Goal: Transaction & Acquisition: Purchase product/service

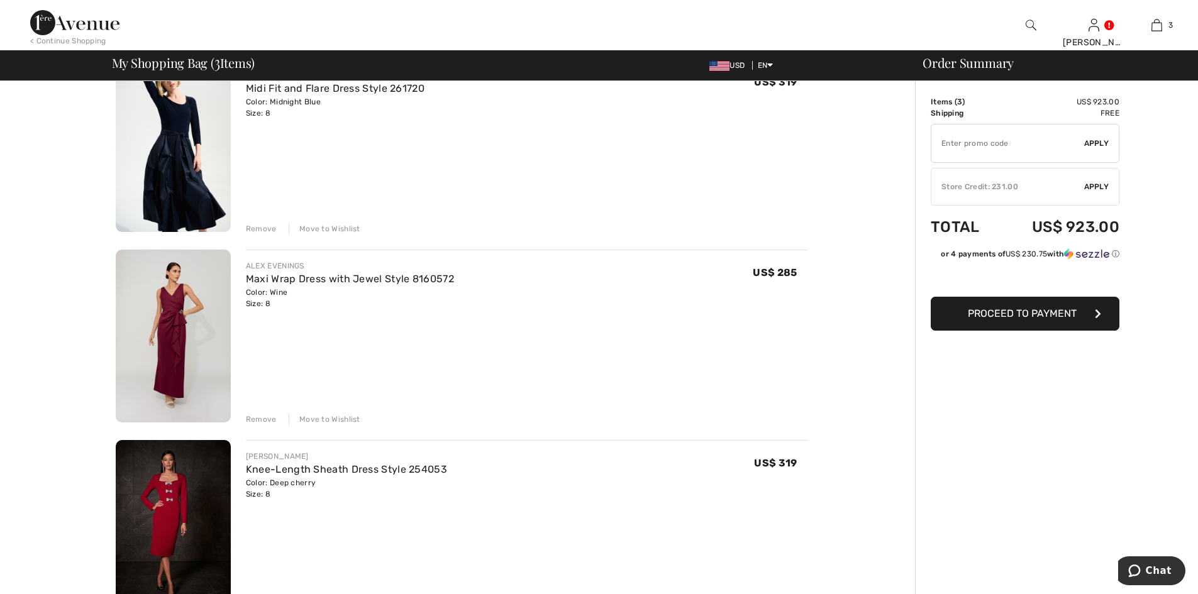
scroll to position [189, 0]
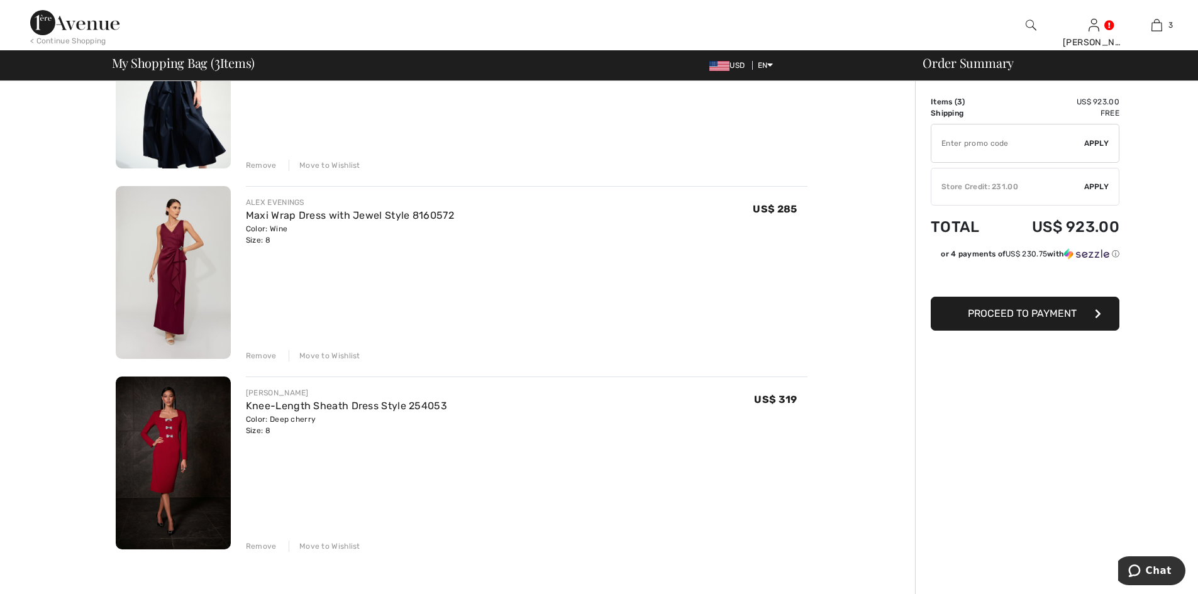
click at [179, 286] on img at bounding box center [173, 272] width 115 height 173
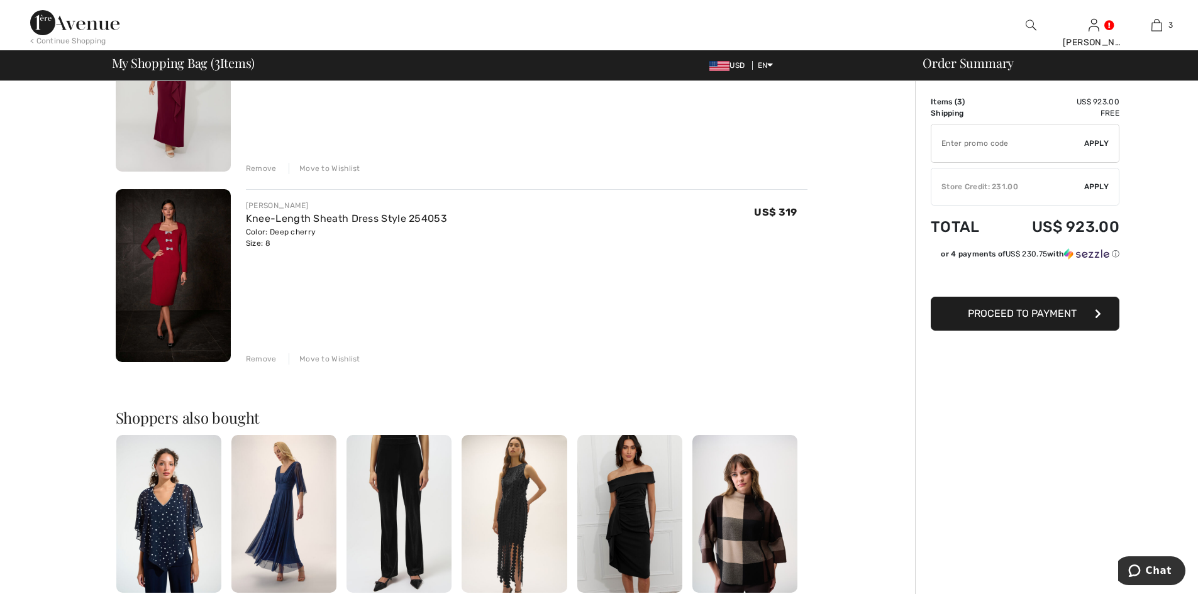
scroll to position [252, 0]
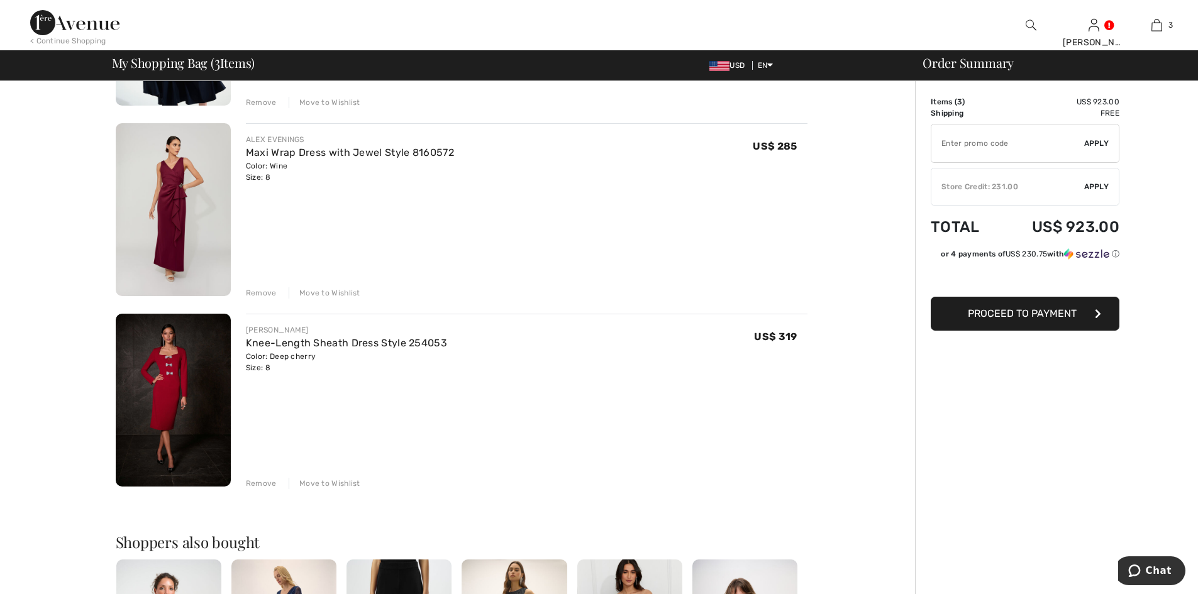
click at [256, 287] on div "Remove Move to Wishlist" at bounding box center [527, 292] width 562 height 14
click at [262, 292] on div "Remove" at bounding box center [261, 292] width 31 height 11
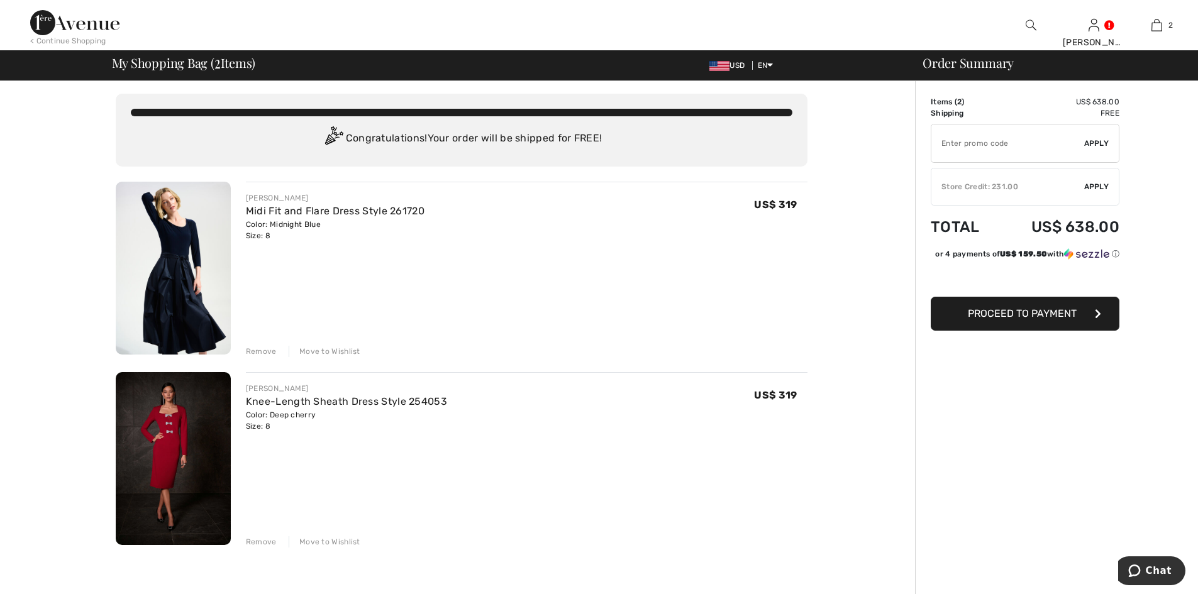
scroll to position [0, 0]
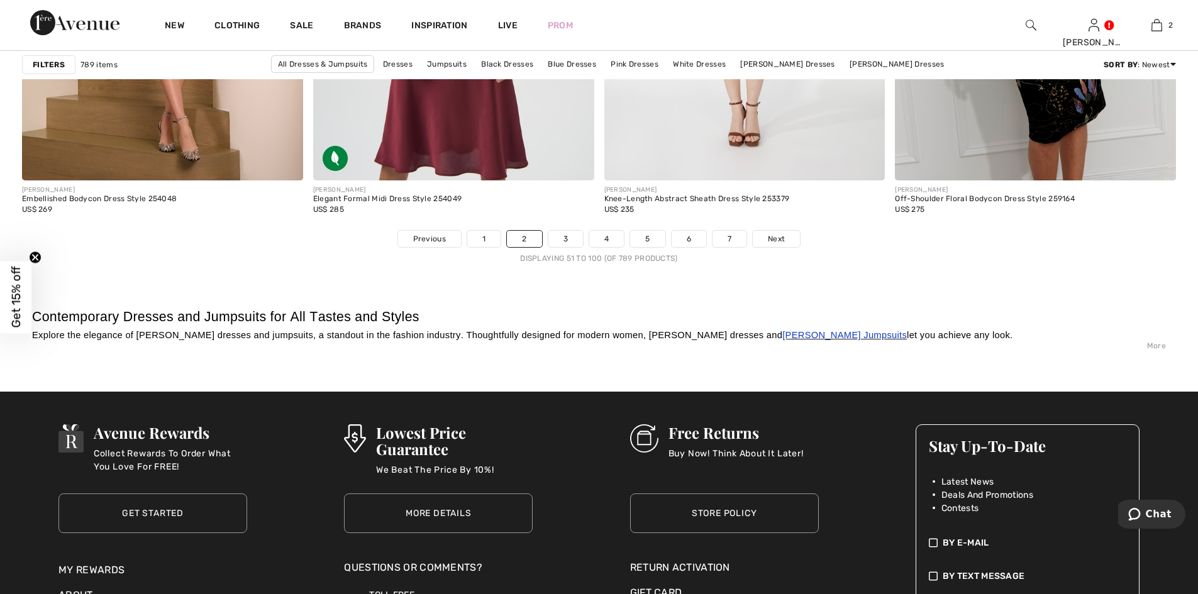
scroll to position [7171, 0]
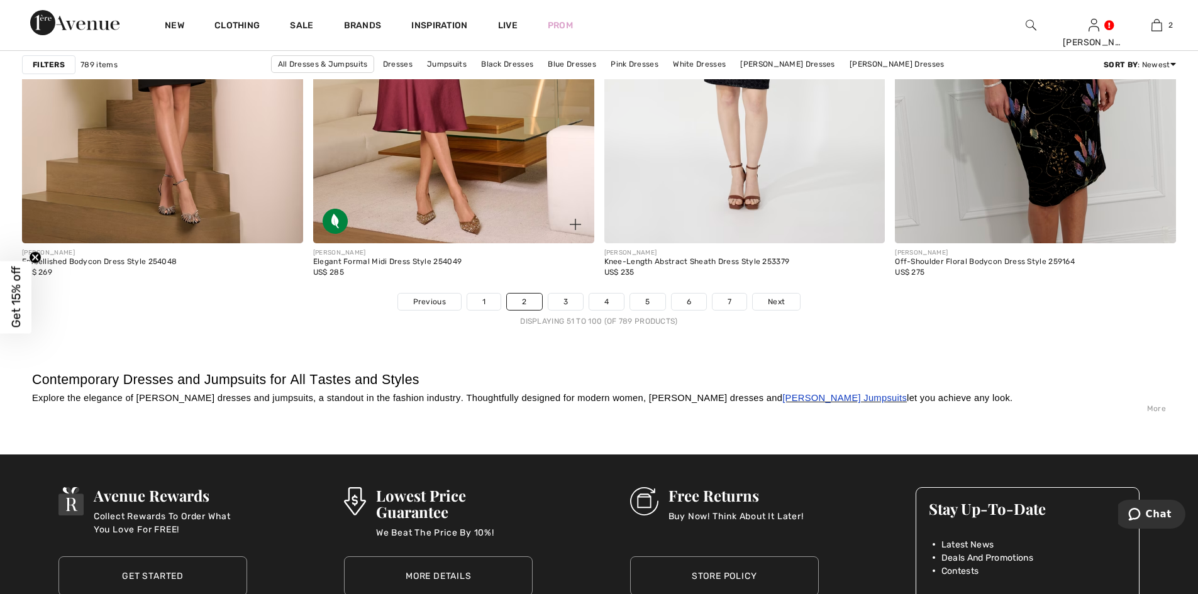
click at [565, 292] on div "[PERSON_NAME] Elegant Formal Midi Dress Style 254049 US$ 285" at bounding box center [453, 268] width 281 height 50
click at [564, 303] on link "3" at bounding box center [565, 302] width 35 height 16
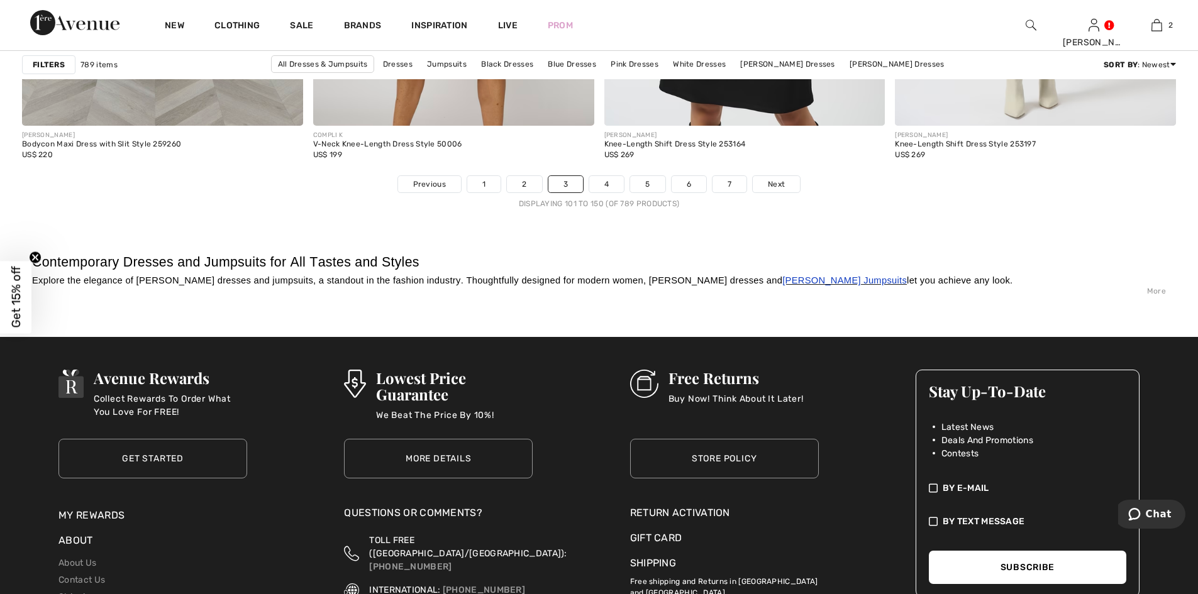
scroll to position [7297, 0]
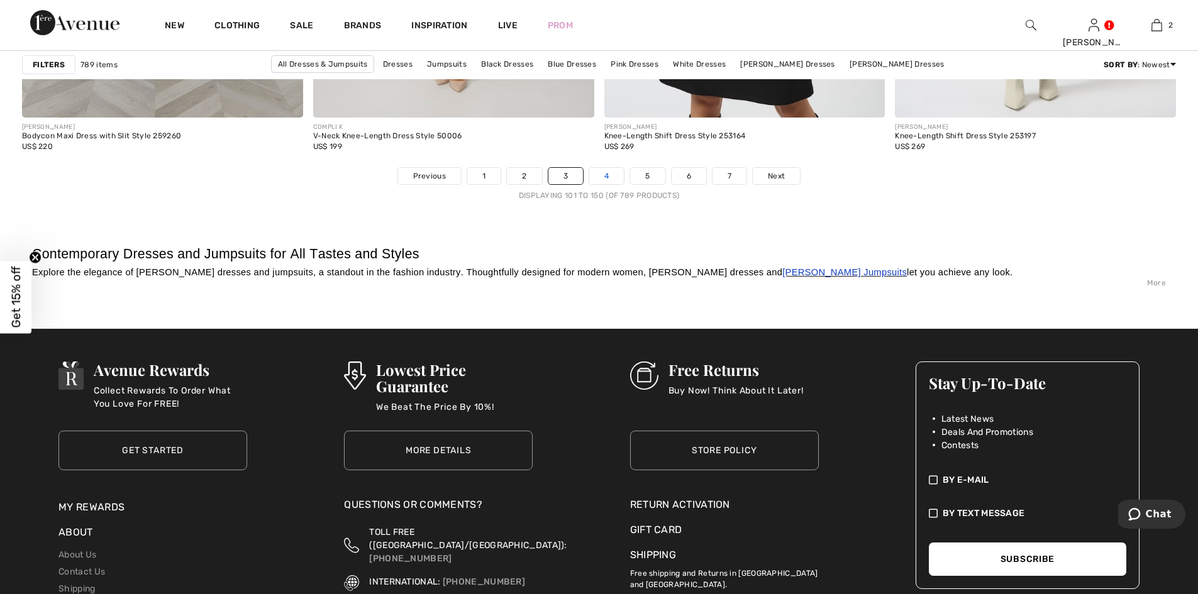
click at [603, 174] on link "4" at bounding box center [606, 176] width 35 height 16
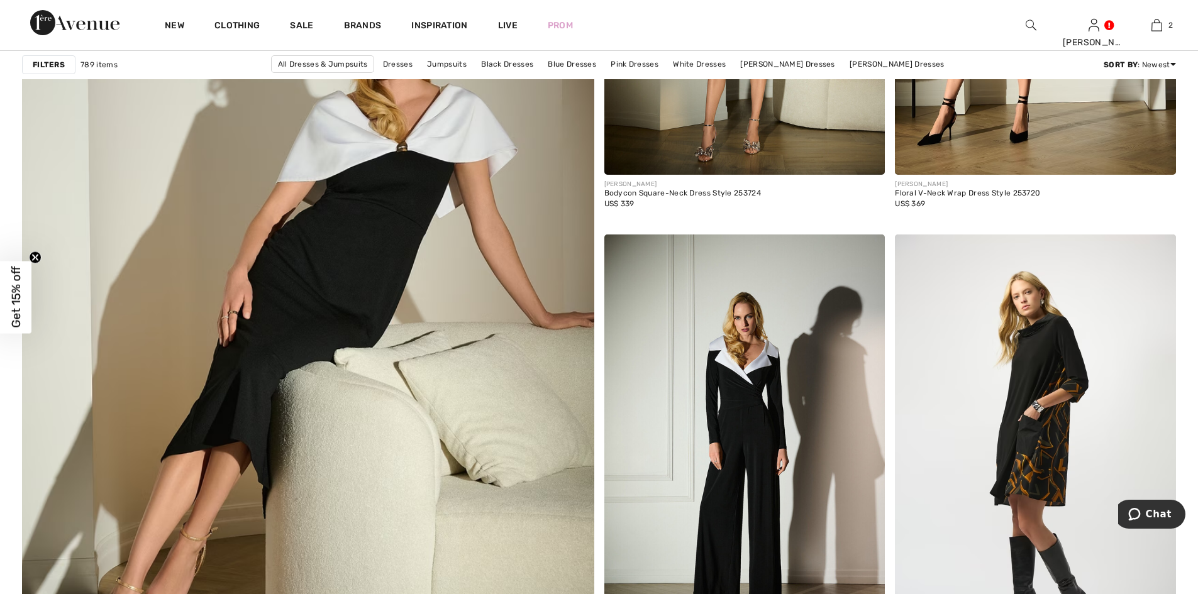
scroll to position [4151, 0]
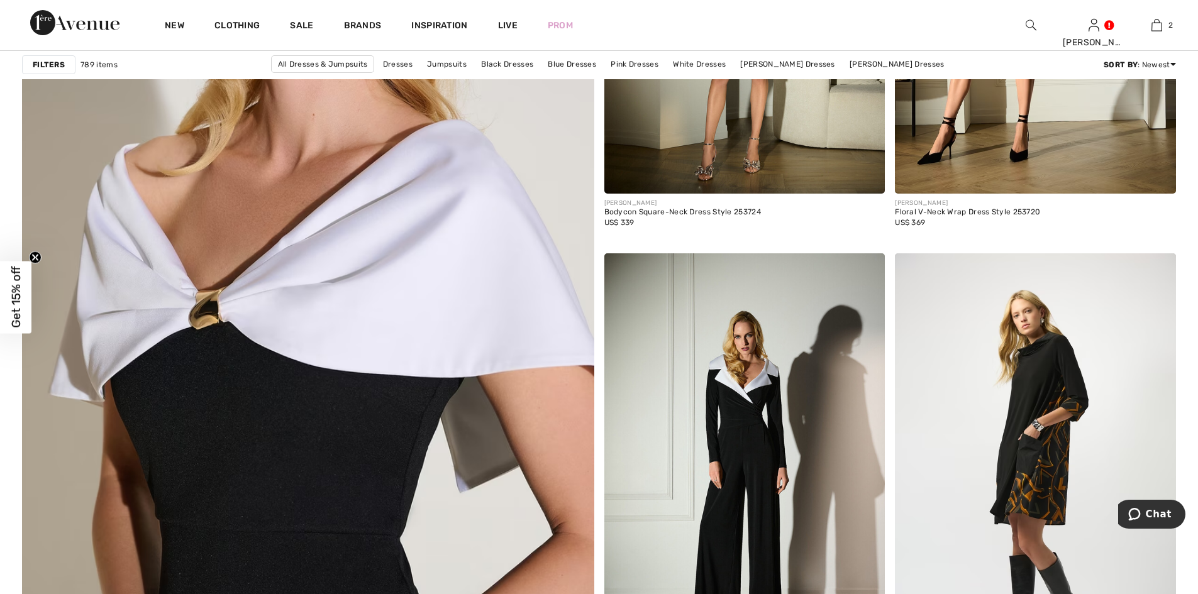
click at [420, 249] on img at bounding box center [308, 287] width 686 height 1030
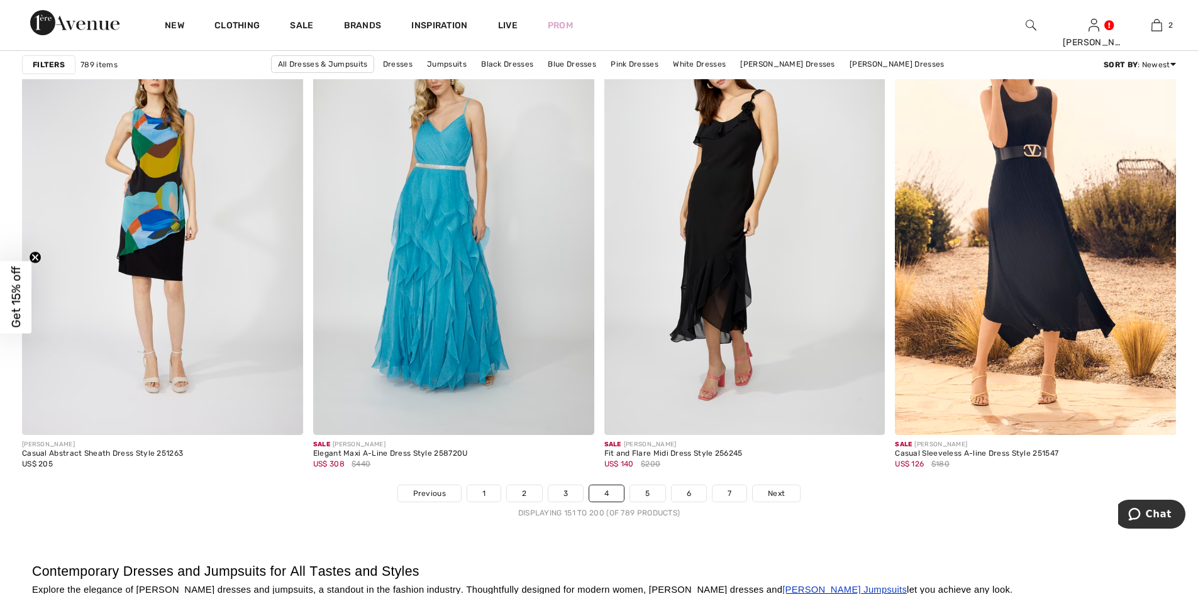
scroll to position [6982, 0]
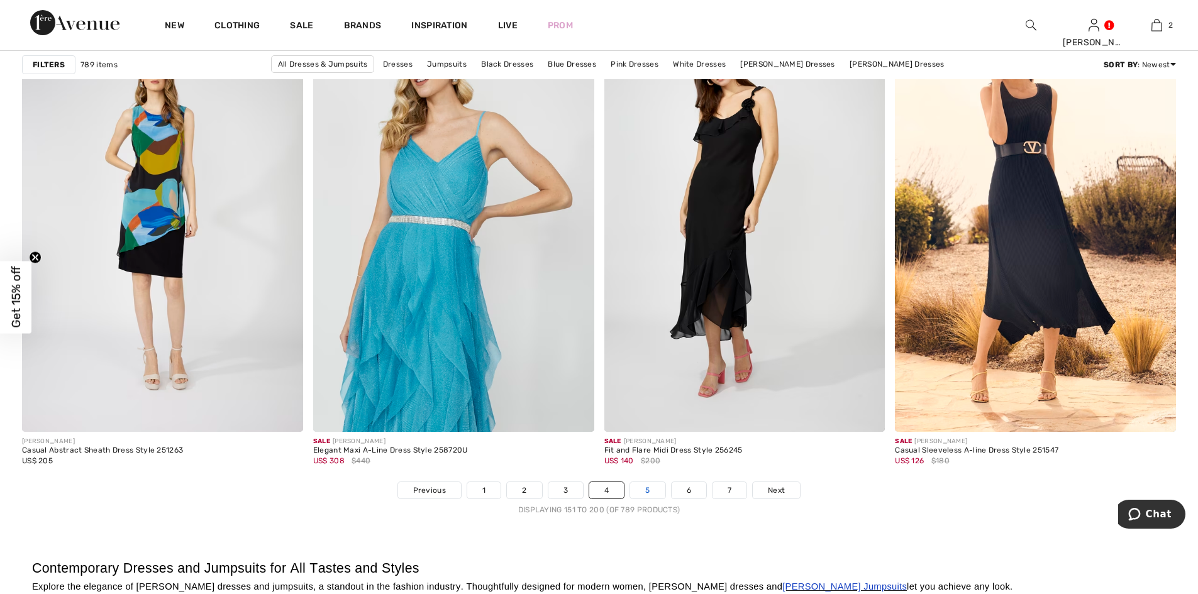
click at [642, 491] on link "5" at bounding box center [647, 490] width 35 height 16
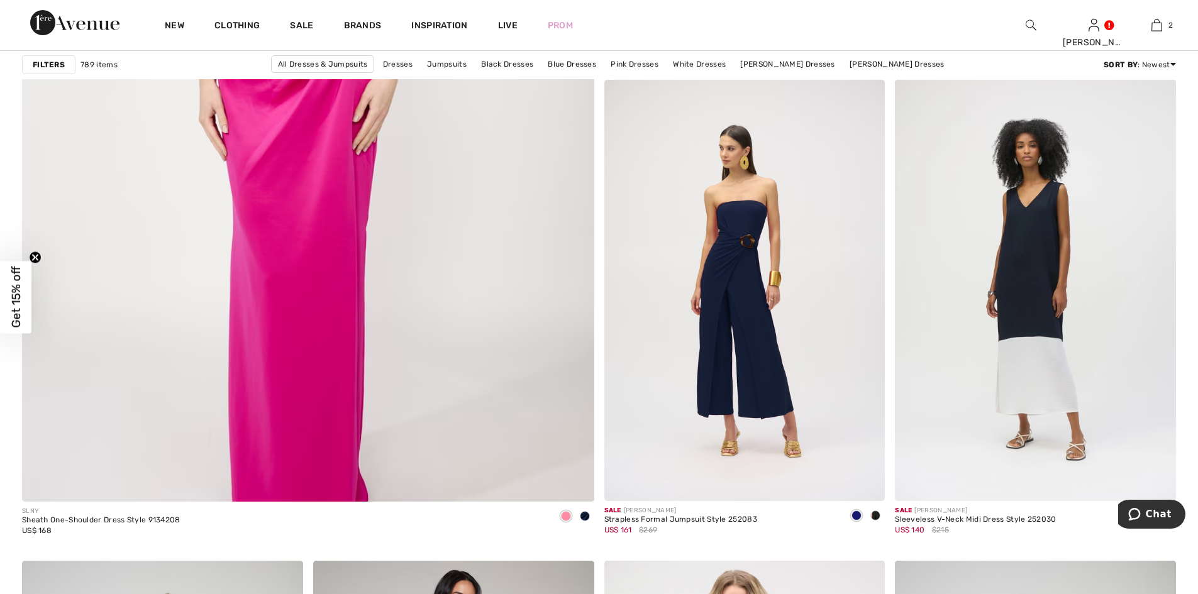
scroll to position [4340, 0]
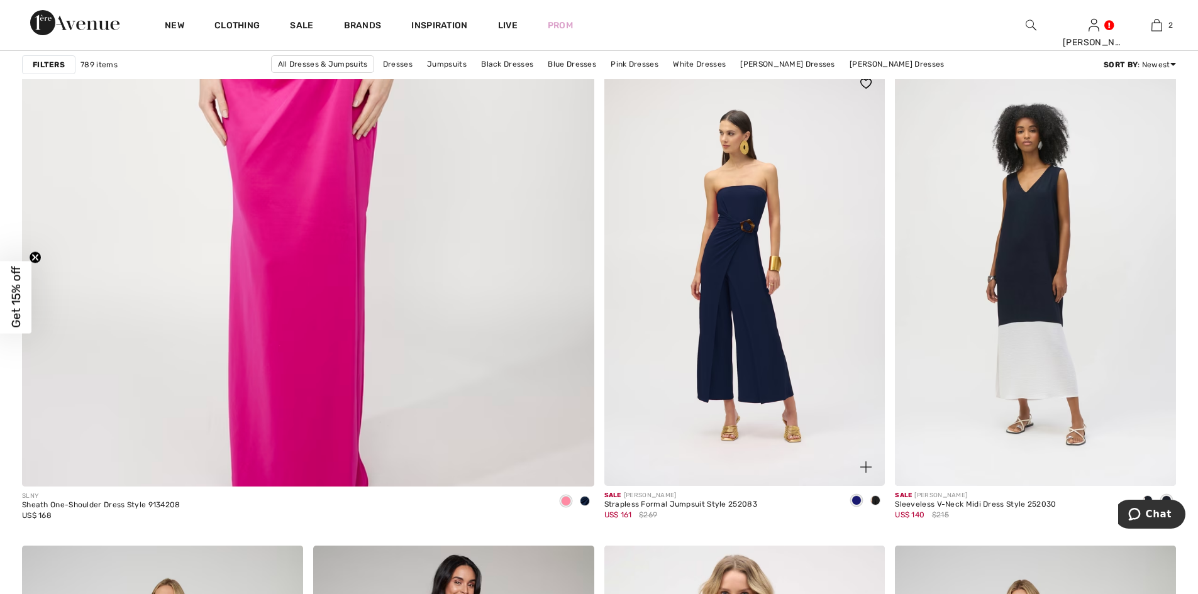
click at [740, 227] on img at bounding box center [744, 275] width 281 height 421
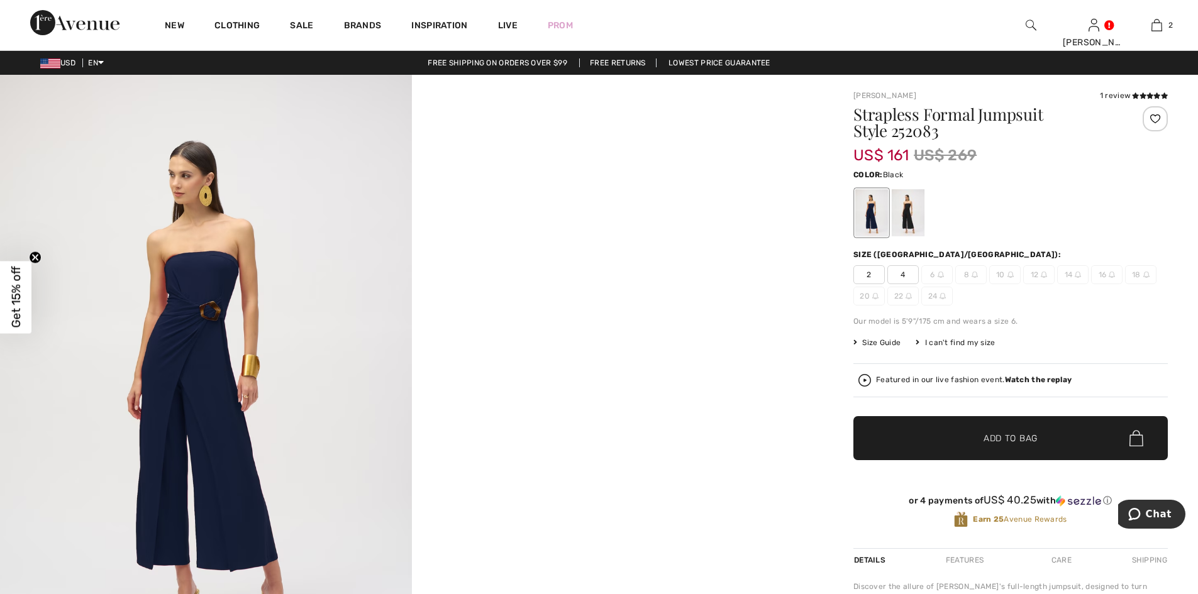
click at [913, 220] on div at bounding box center [908, 212] width 33 height 47
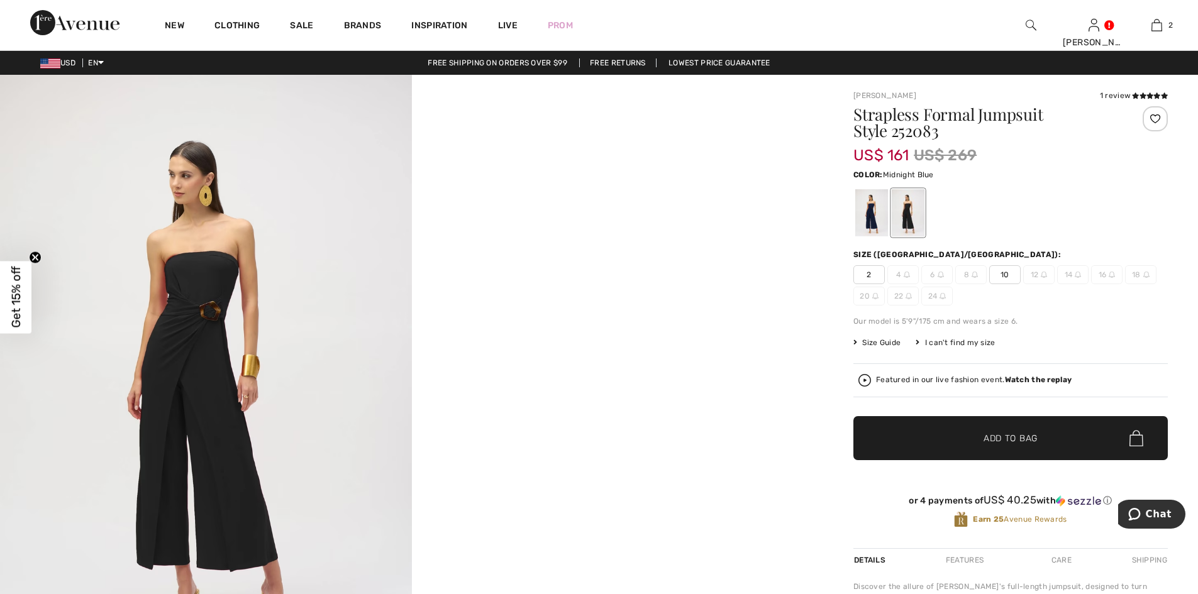
click at [866, 217] on div at bounding box center [871, 212] width 33 height 47
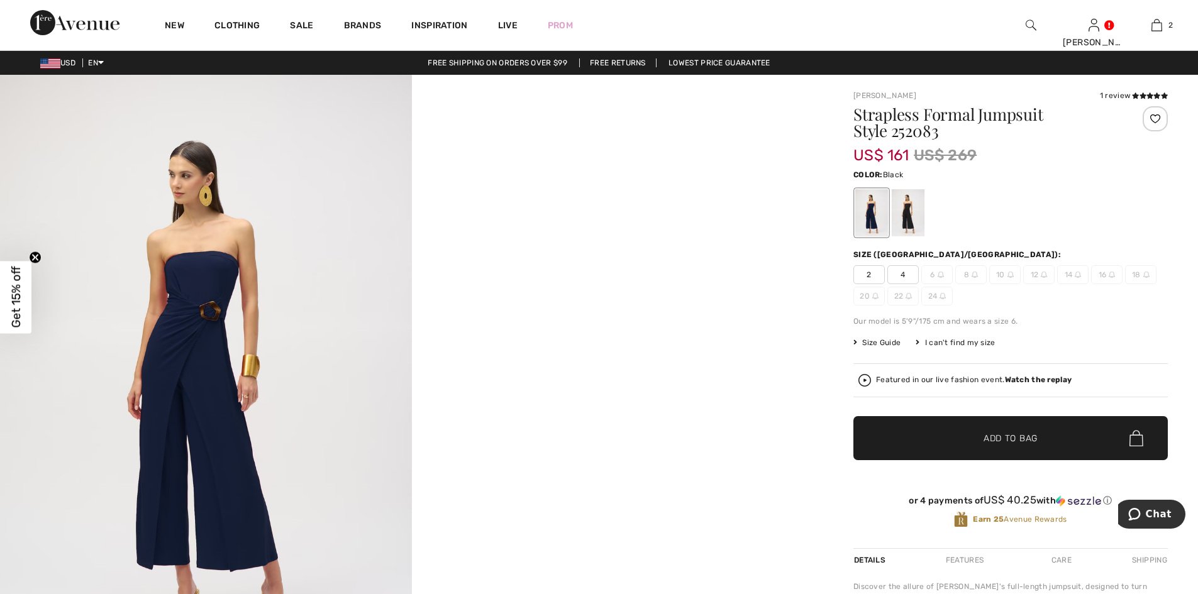
click at [908, 211] on div at bounding box center [908, 212] width 33 height 47
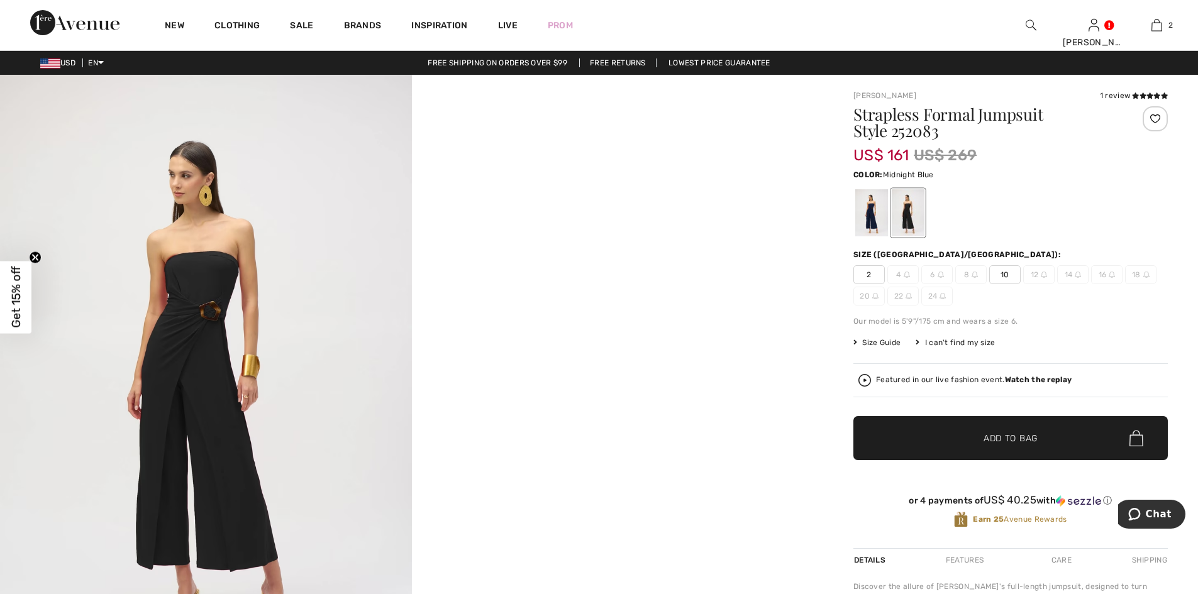
click at [873, 212] on div at bounding box center [871, 212] width 33 height 47
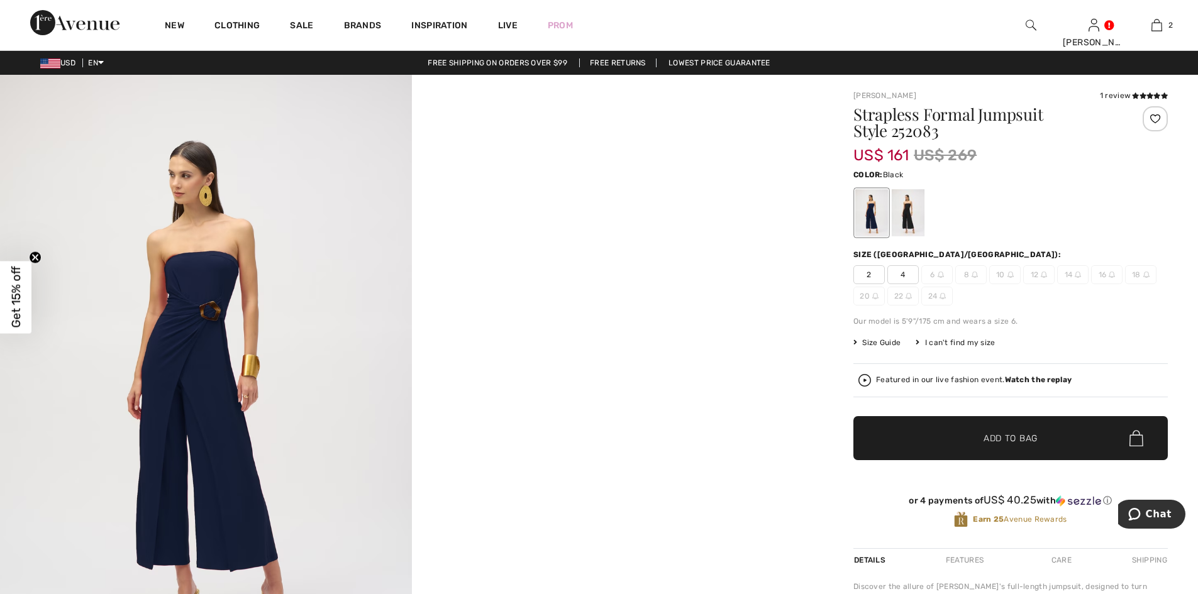
click at [909, 201] on div at bounding box center [908, 212] width 33 height 47
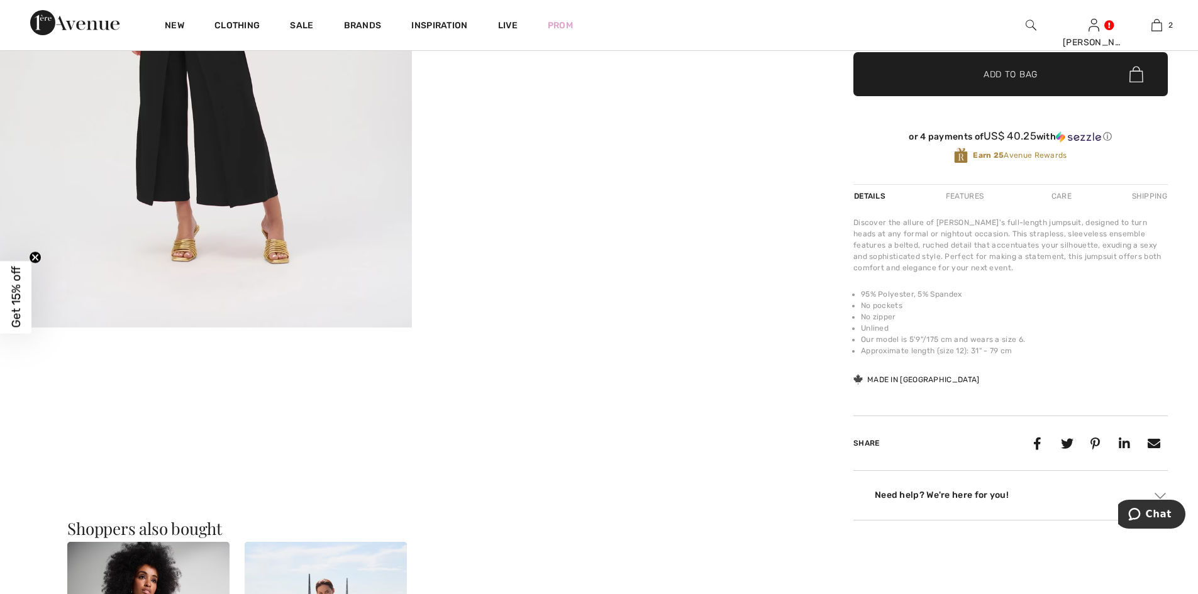
scroll to position [377, 0]
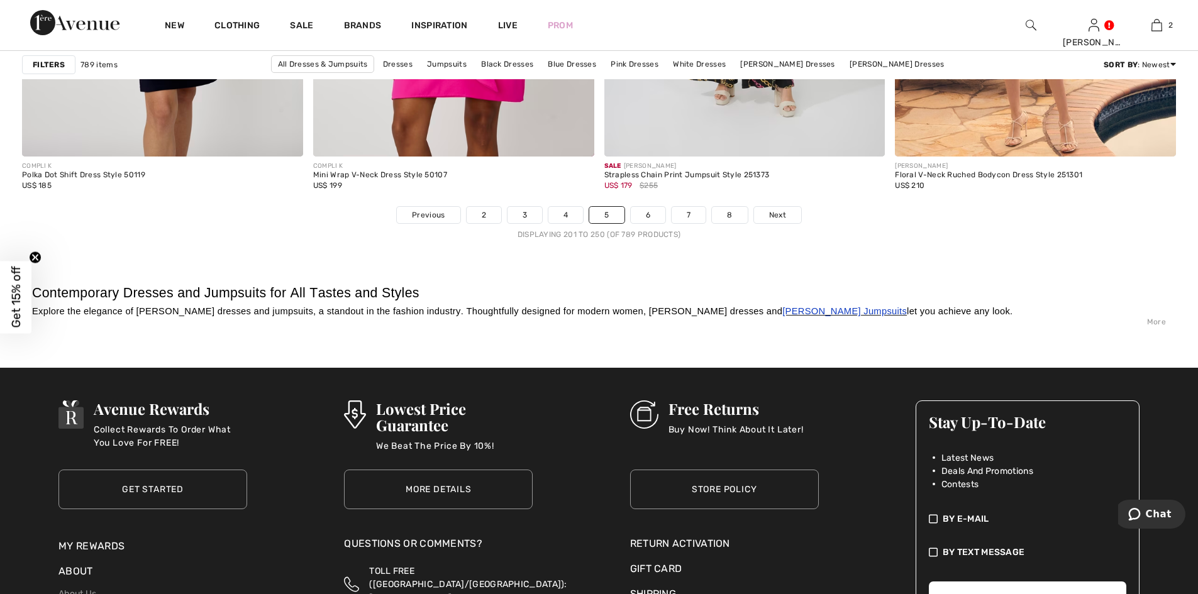
scroll to position [7045, 0]
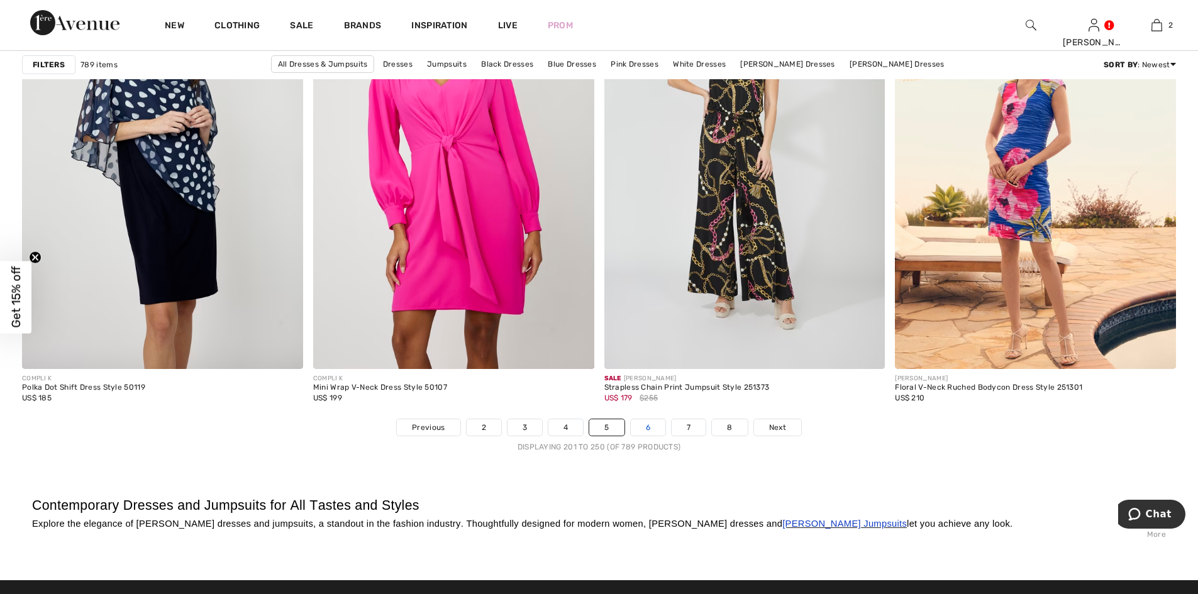
click at [647, 426] on link "6" at bounding box center [648, 428] width 35 height 16
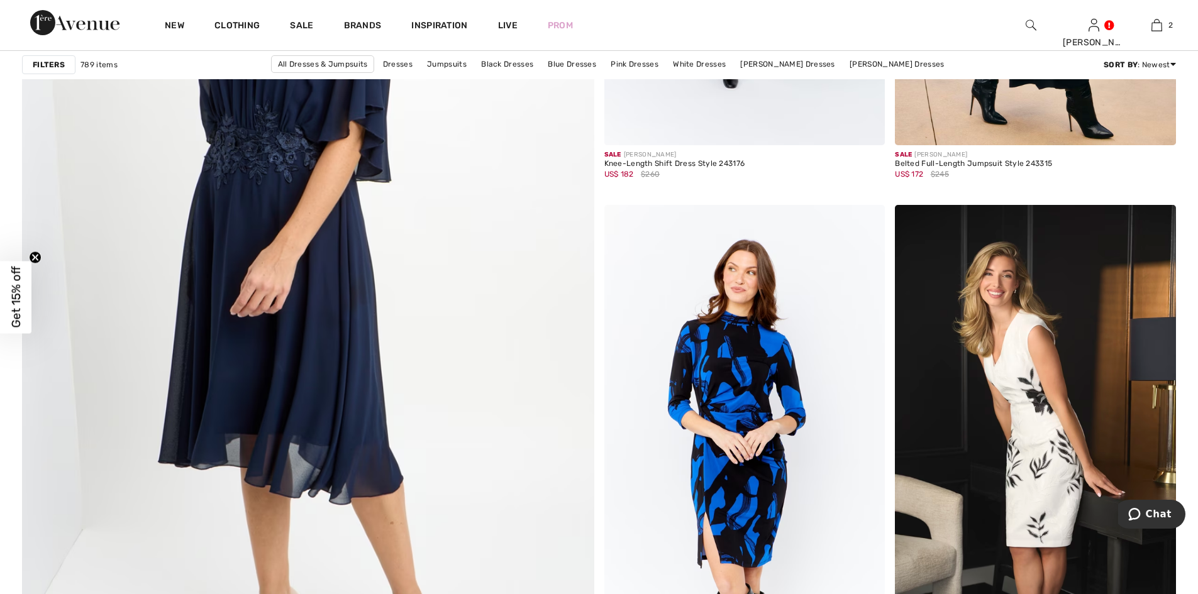
scroll to position [4340, 0]
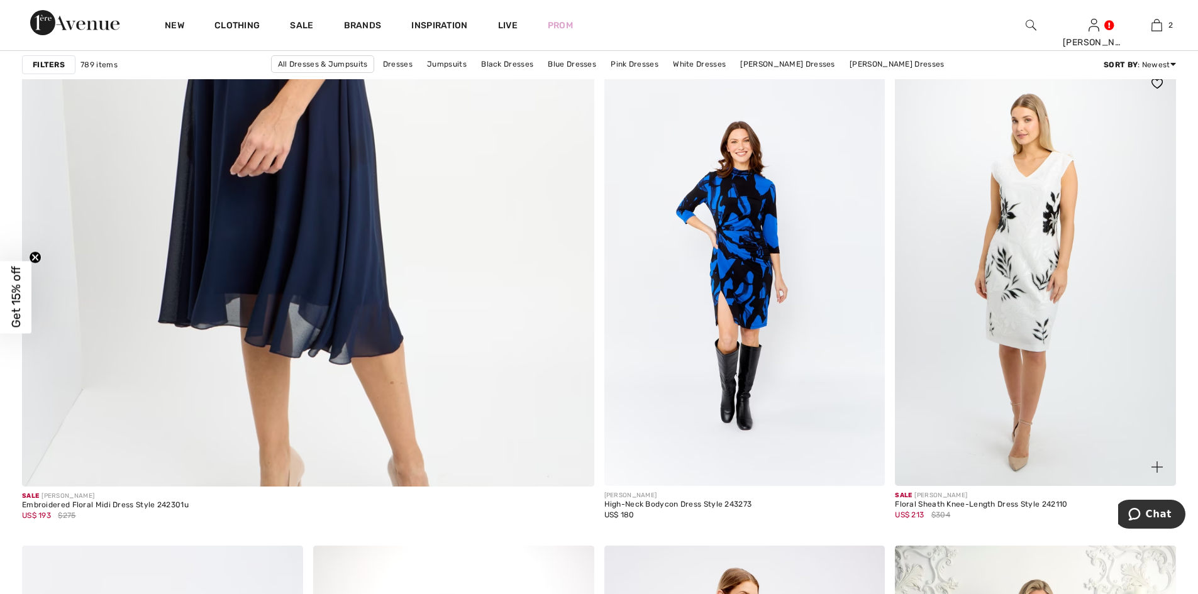
click at [1007, 370] on img at bounding box center [1035, 275] width 281 height 421
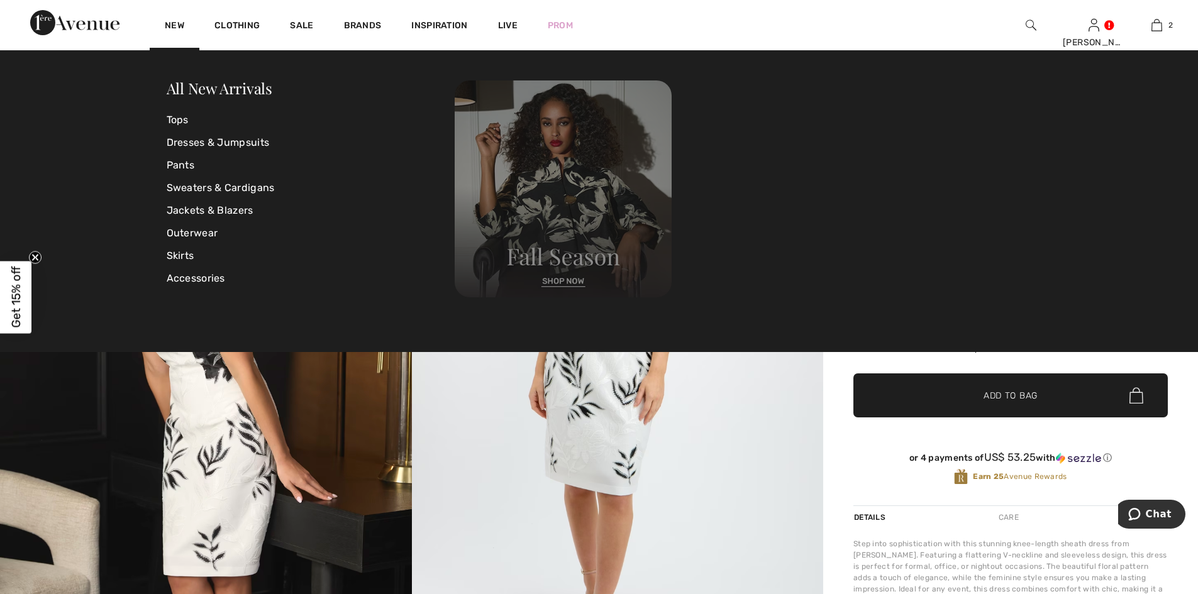
click at [582, 280] on img at bounding box center [563, 189] width 217 height 217
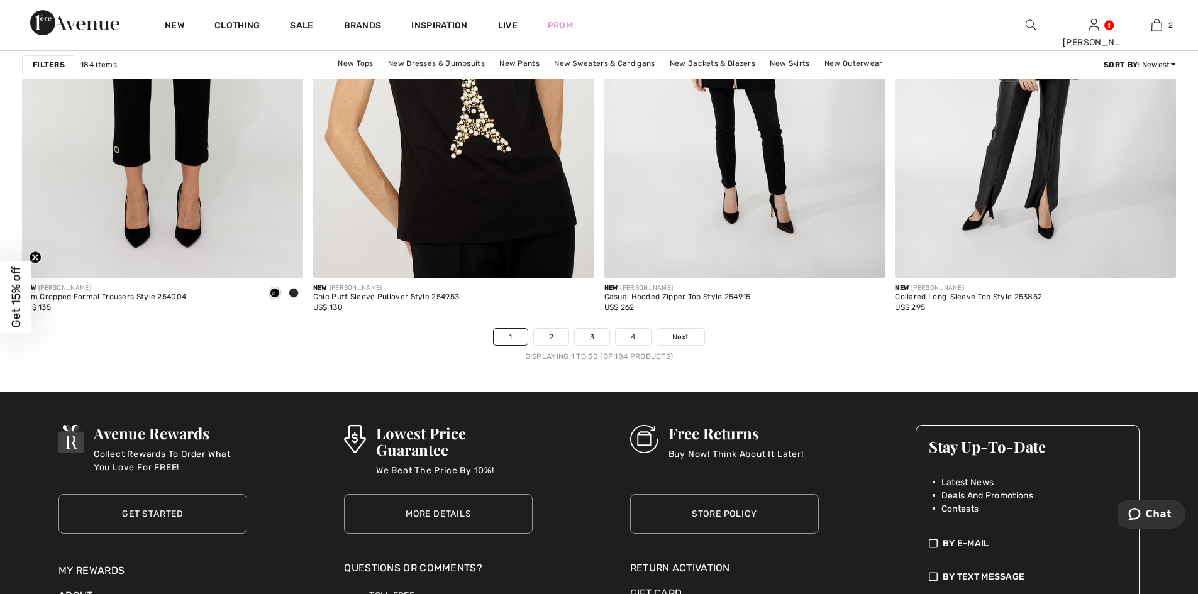
scroll to position [7139, 0]
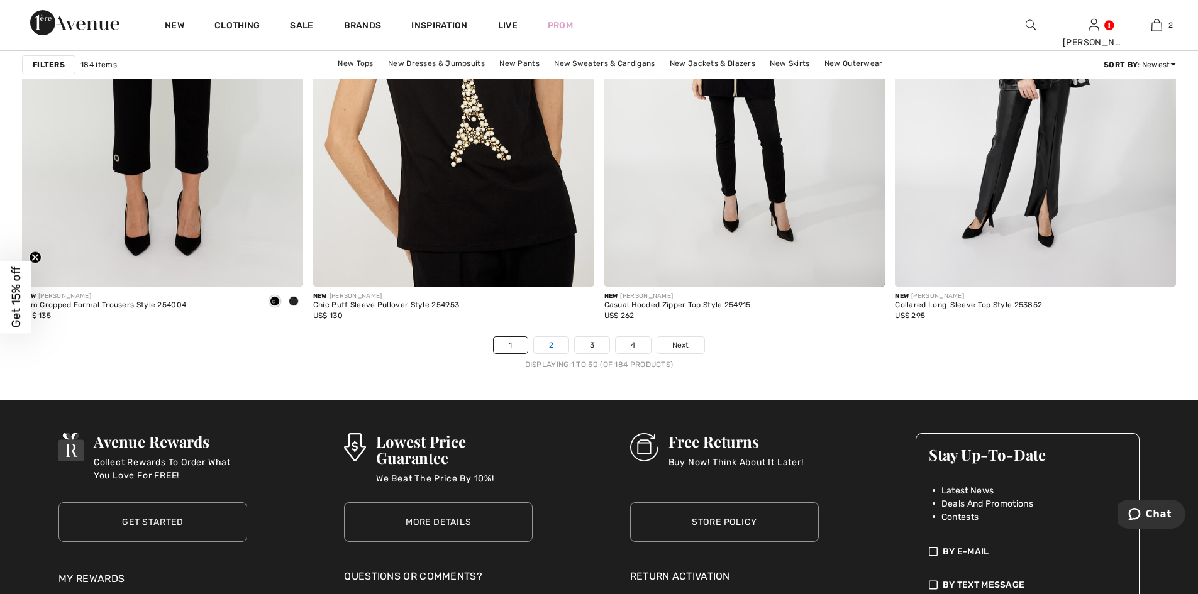
click at [557, 350] on link "2" at bounding box center [551, 345] width 35 height 16
click at [556, 342] on link "2" at bounding box center [551, 345] width 35 height 16
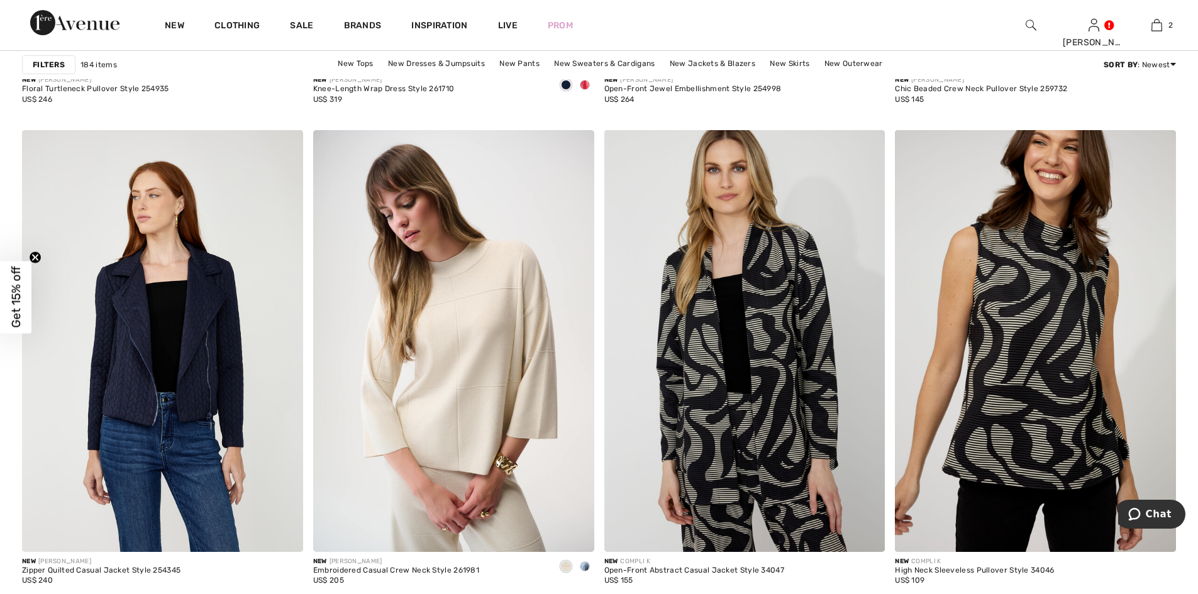
scroll to position [1510, 0]
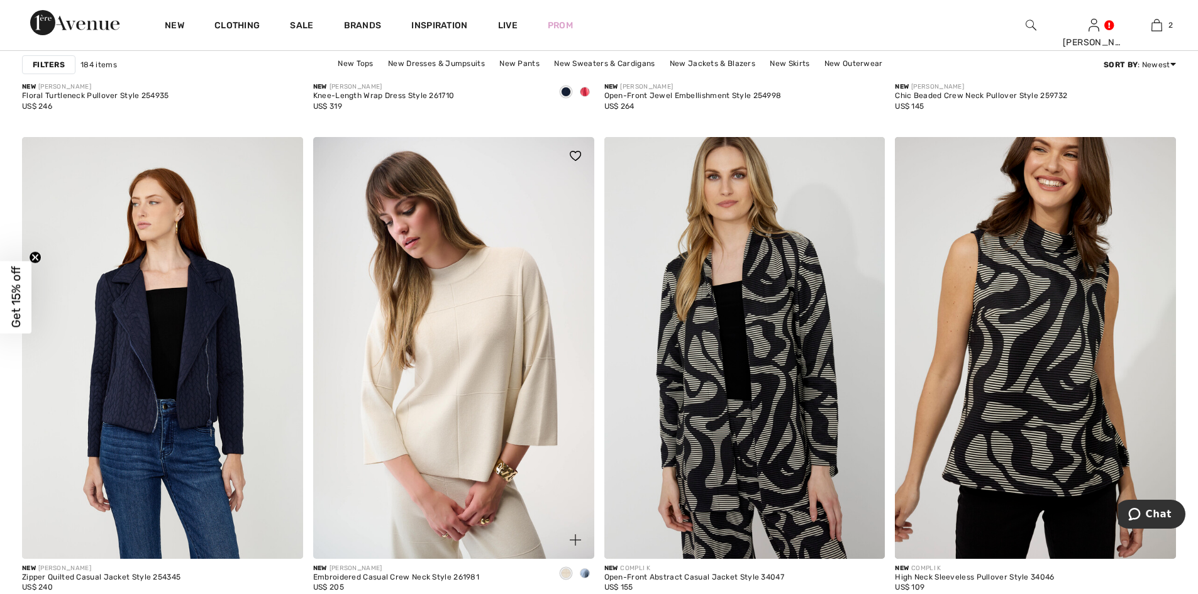
click at [481, 336] on img at bounding box center [453, 347] width 281 height 421
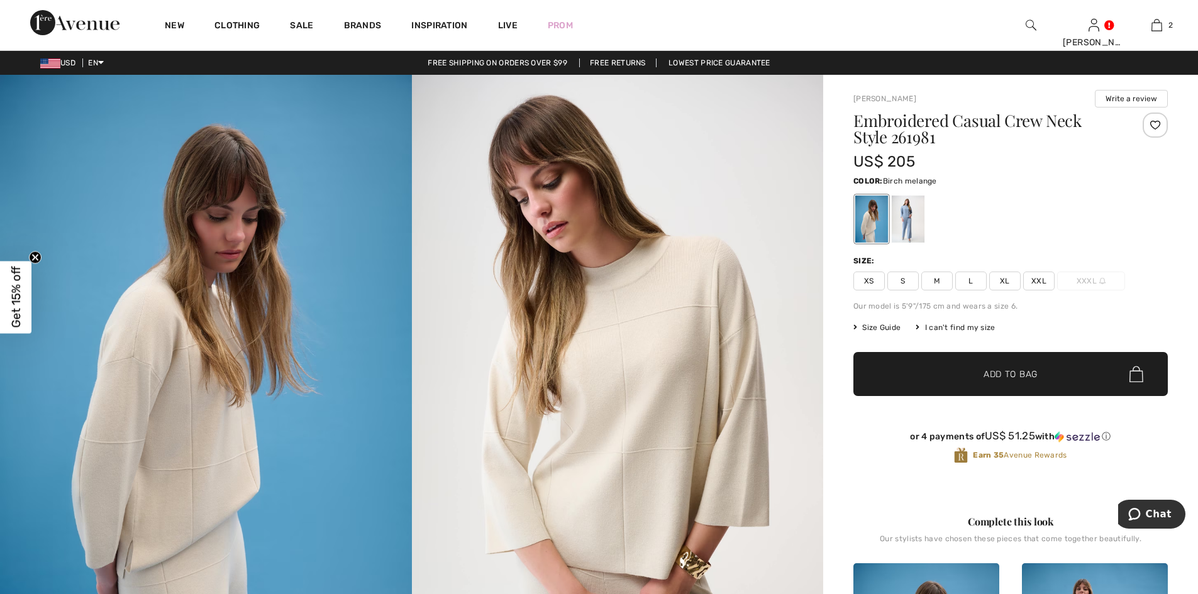
click at [942, 278] on span "M" at bounding box center [937, 281] width 31 height 19
click at [1001, 369] on span "Add to Bag" at bounding box center [1011, 374] width 54 height 13
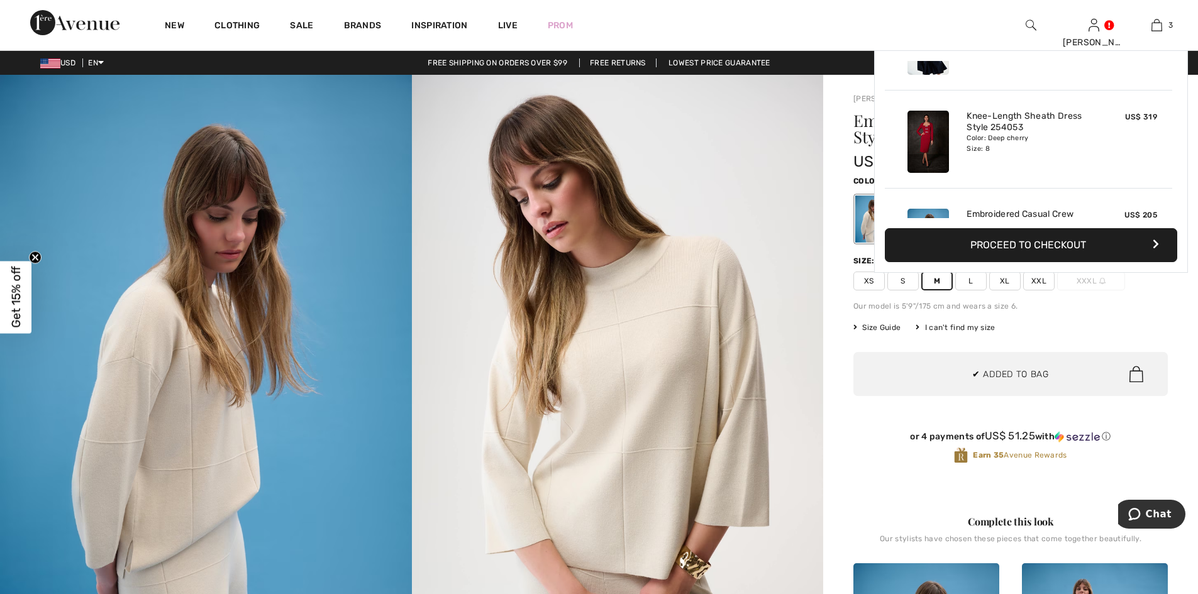
scroll to position [137, 0]
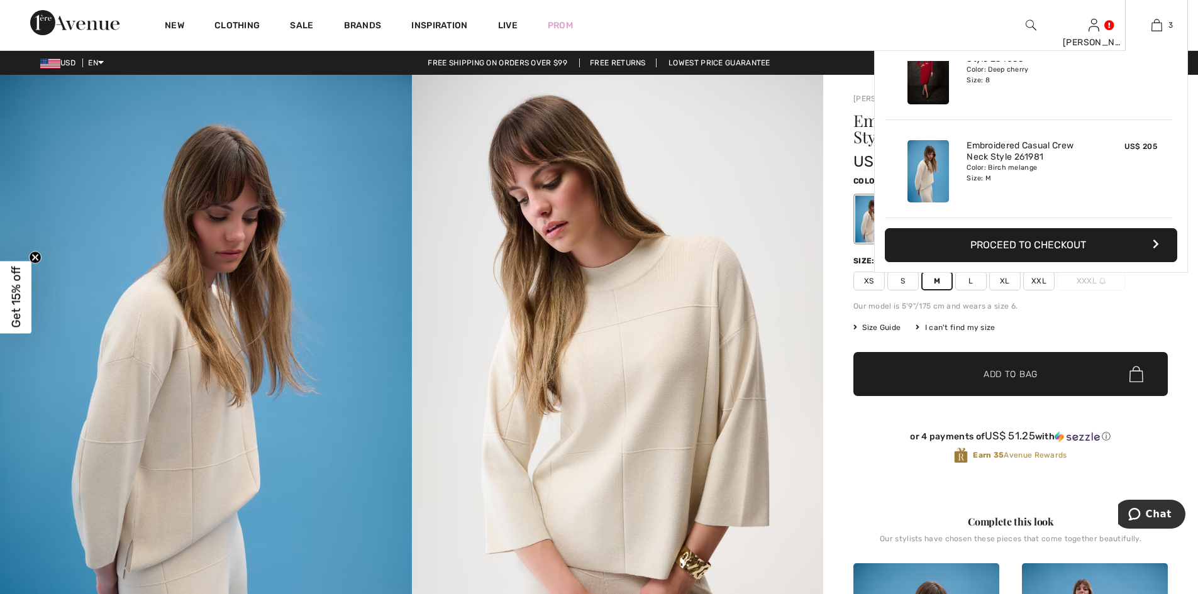
drag, startPoint x: 1178, startPoint y: 206, endPoint x: 1176, endPoint y: 152, distance: 54.8
click at [1176, 152] on div "Added to Bag Joseph Ribkoff Midi Fit And Flare Dress Style 261720 US$ 319 Color…" at bounding box center [1031, 161] width 314 height 223
click at [1041, 243] on button "Proceed to Checkout" at bounding box center [1031, 245] width 292 height 34
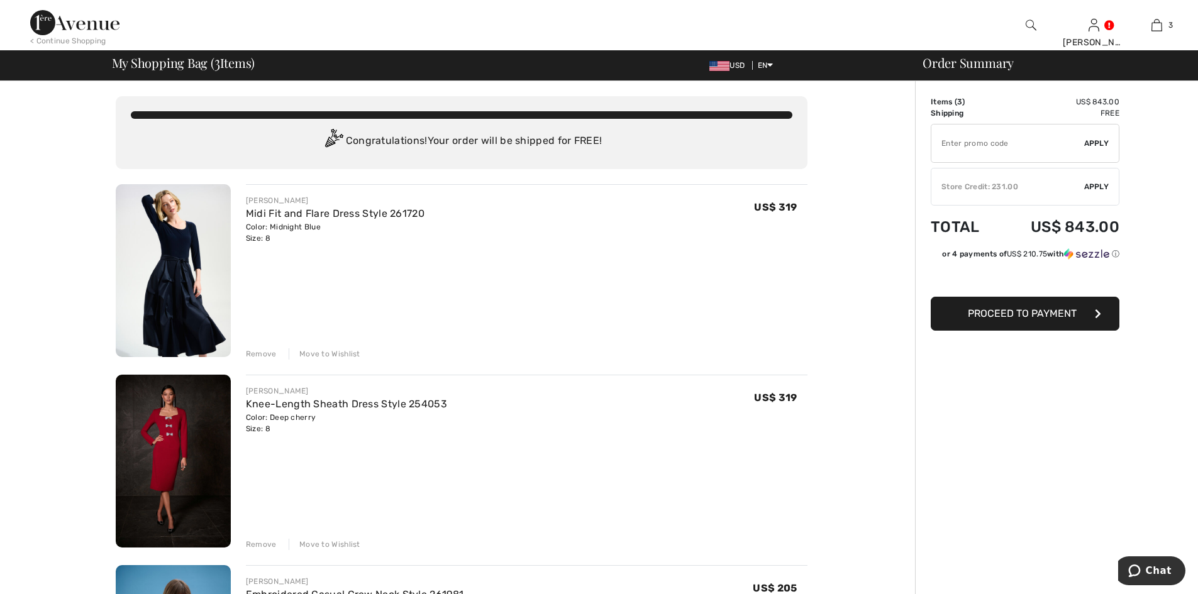
click at [1050, 181] on div "✔ Store Credit: 231.00 Apply Remove" at bounding box center [1025, 187] width 189 height 38
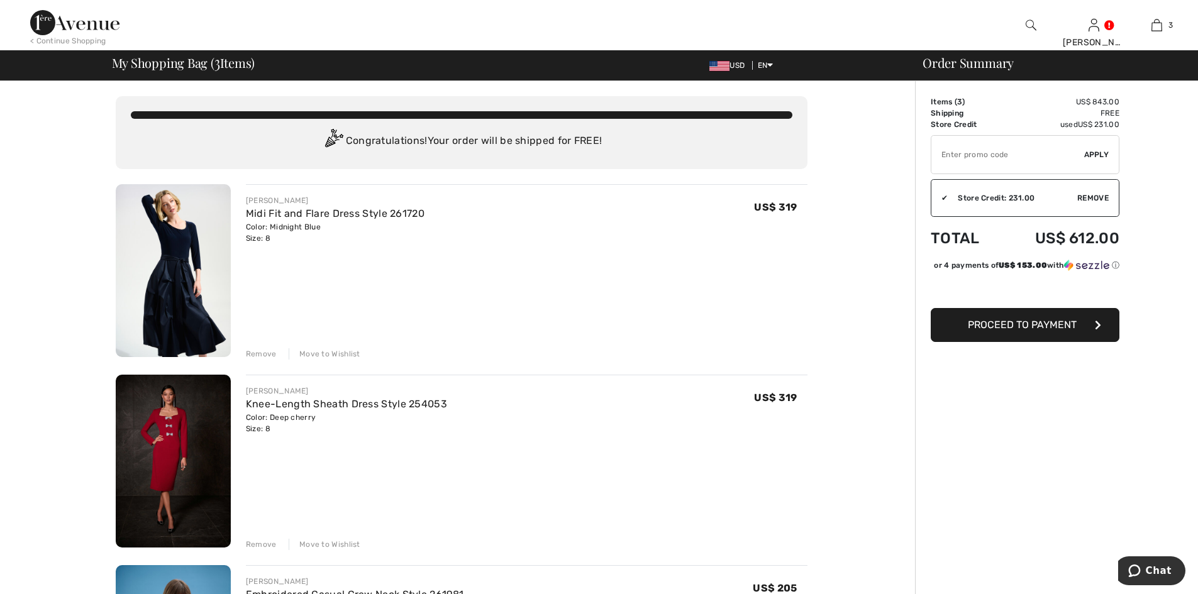
click at [998, 331] on span "Proceed to Payment" at bounding box center [1022, 325] width 109 height 12
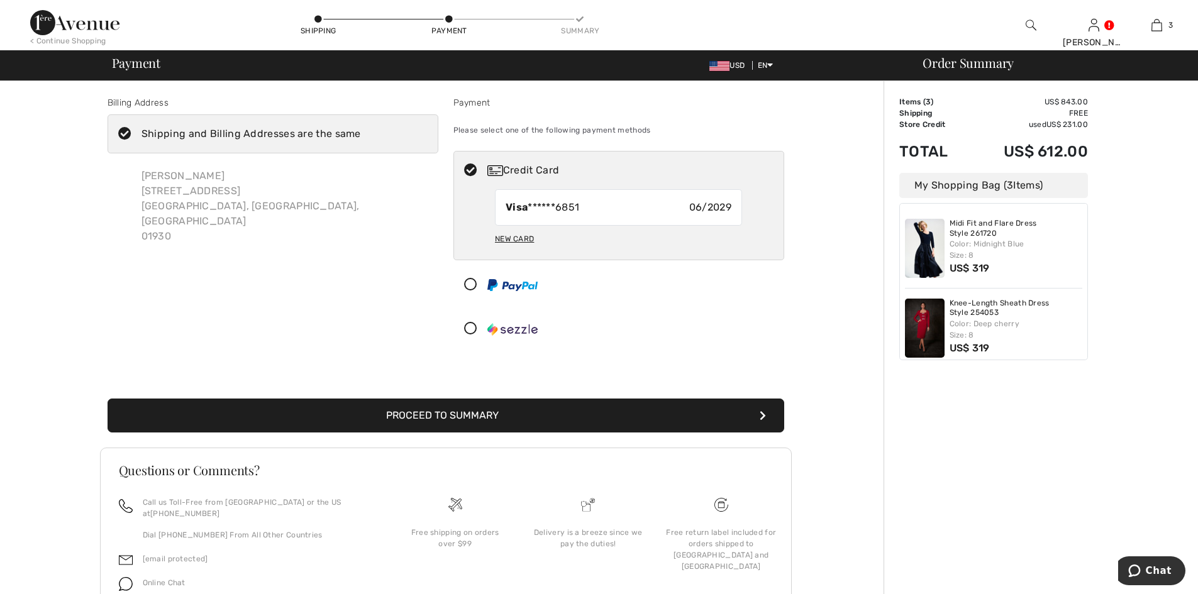
click at [433, 413] on button "Proceed to Summary" at bounding box center [446, 416] width 677 height 34
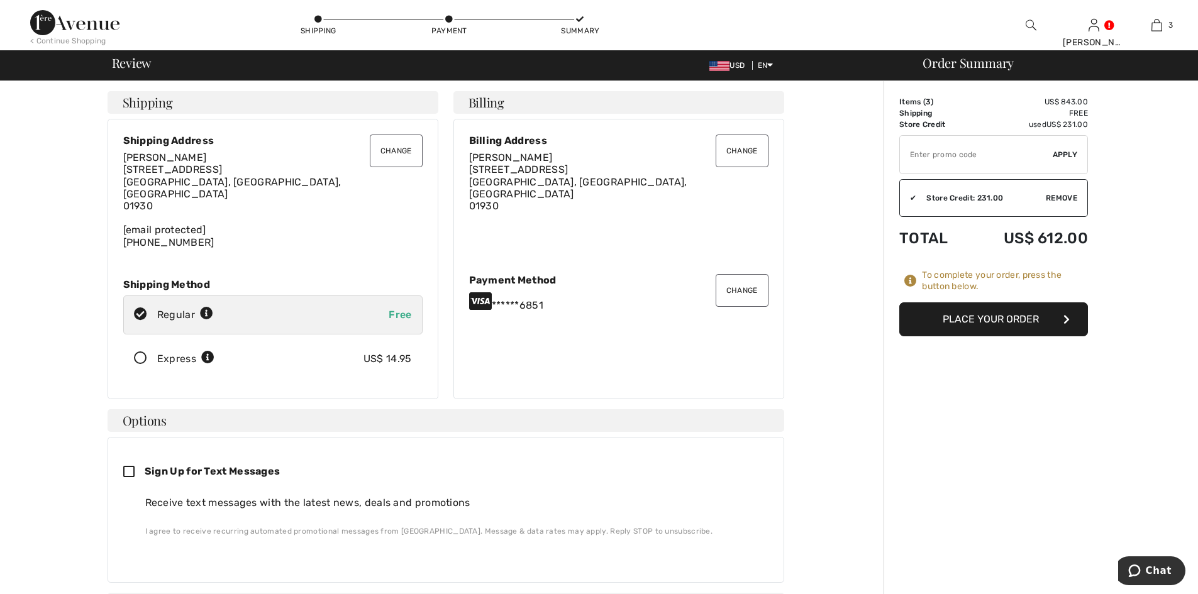
click at [737, 280] on button "Change" at bounding box center [742, 290] width 53 height 33
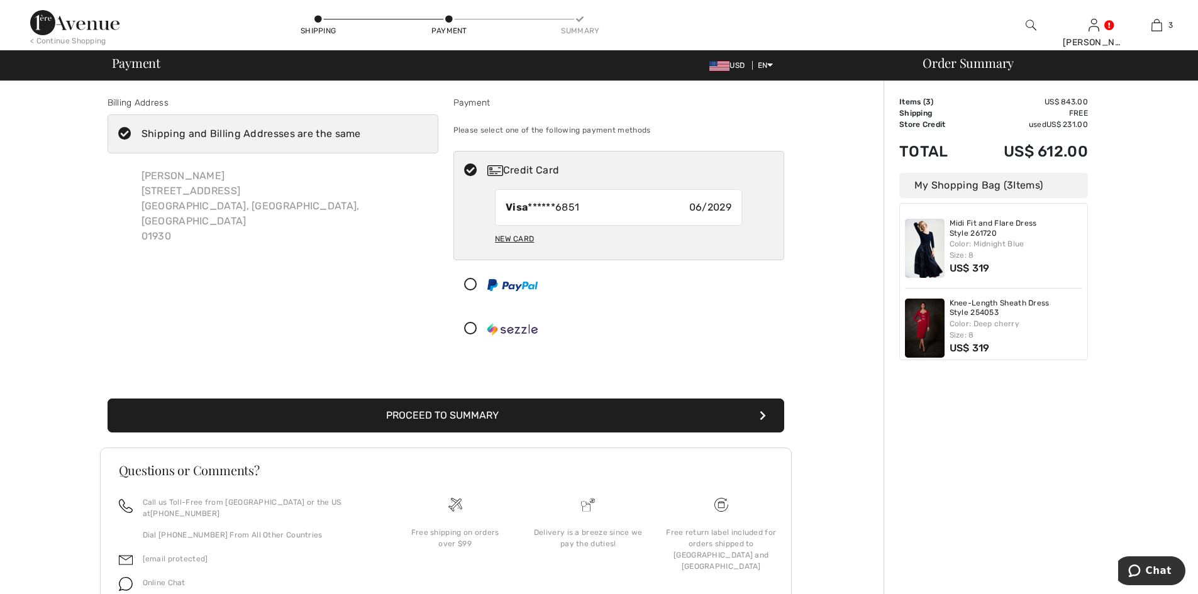
click at [435, 414] on button "Proceed to Summary" at bounding box center [446, 416] width 677 height 34
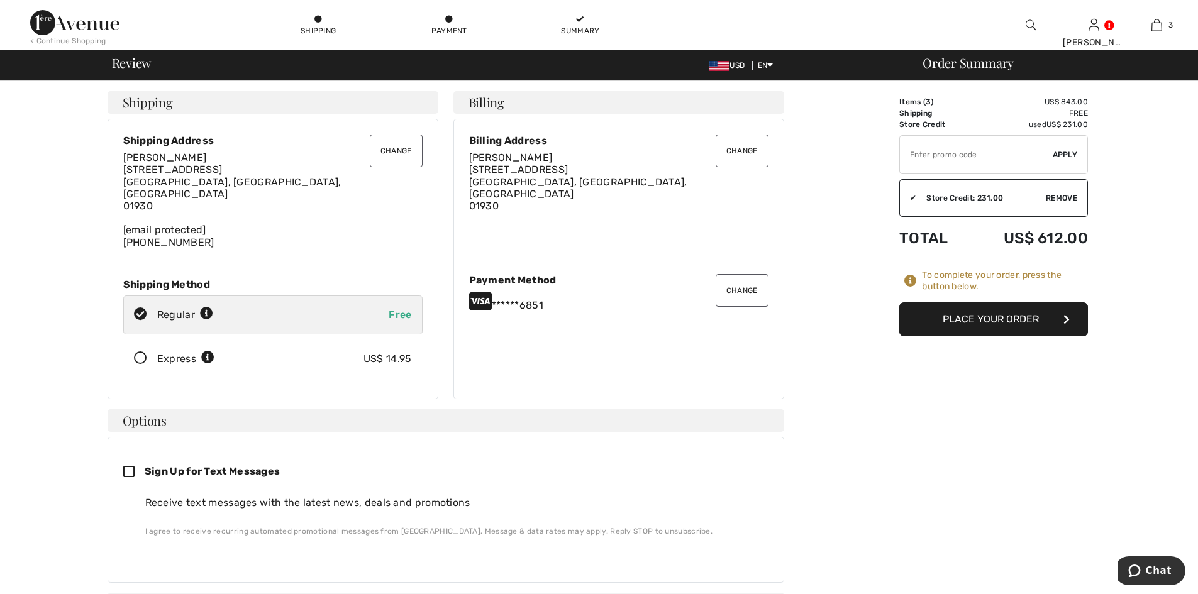
click at [977, 319] on button "Place Your Order" at bounding box center [993, 320] width 189 height 34
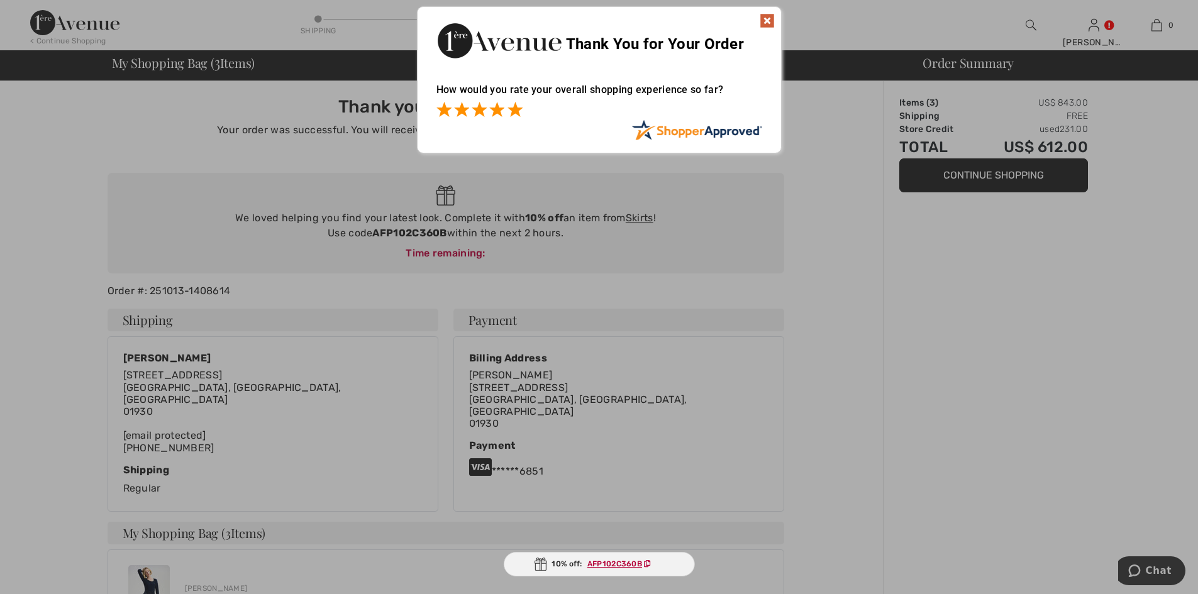
click at [515, 105] on span at bounding box center [515, 109] width 15 height 15
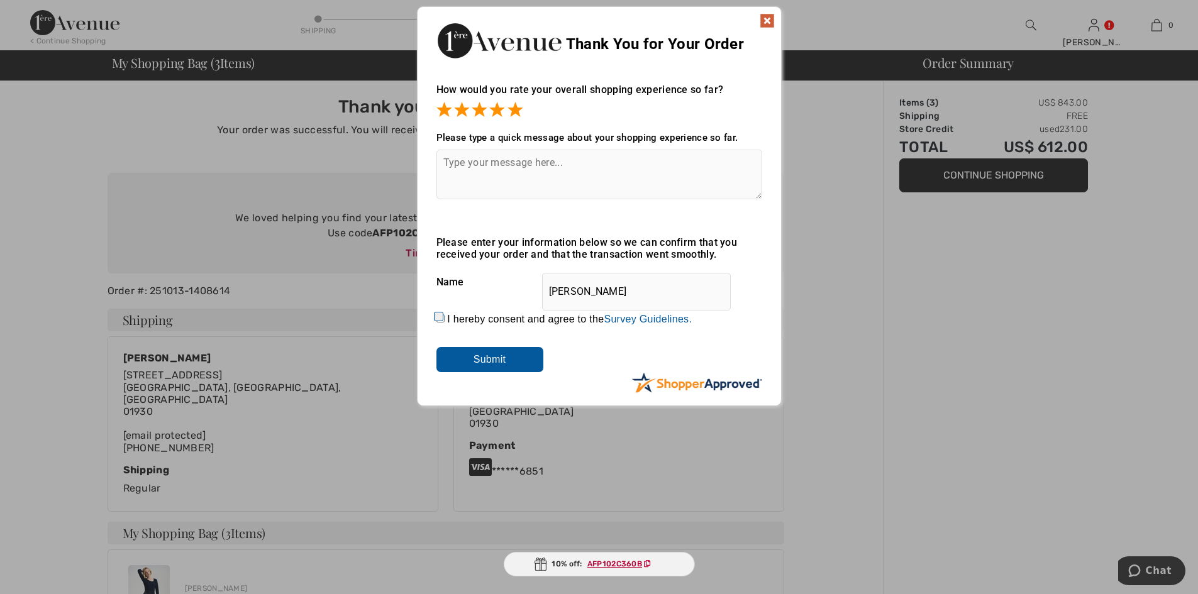
click at [461, 167] on textarea at bounding box center [600, 175] width 326 height 50
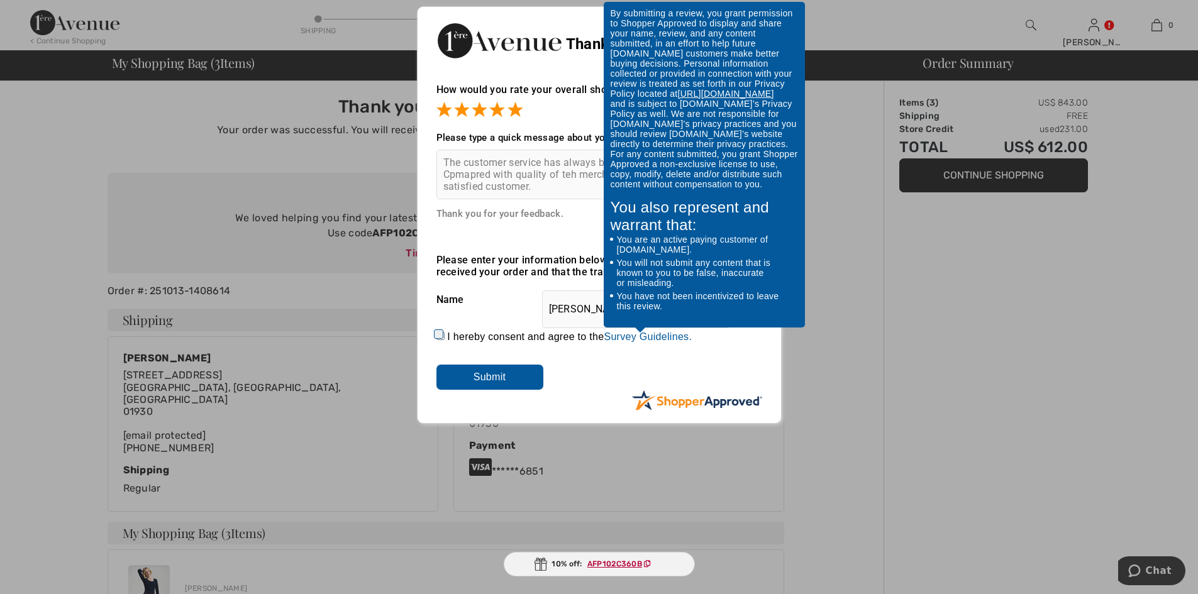
type textarea "The customer service has always been a focus of the company. Cpmapred with qual…"
click at [615, 335] on link "Survey Guidelines." at bounding box center [648, 336] width 88 height 11
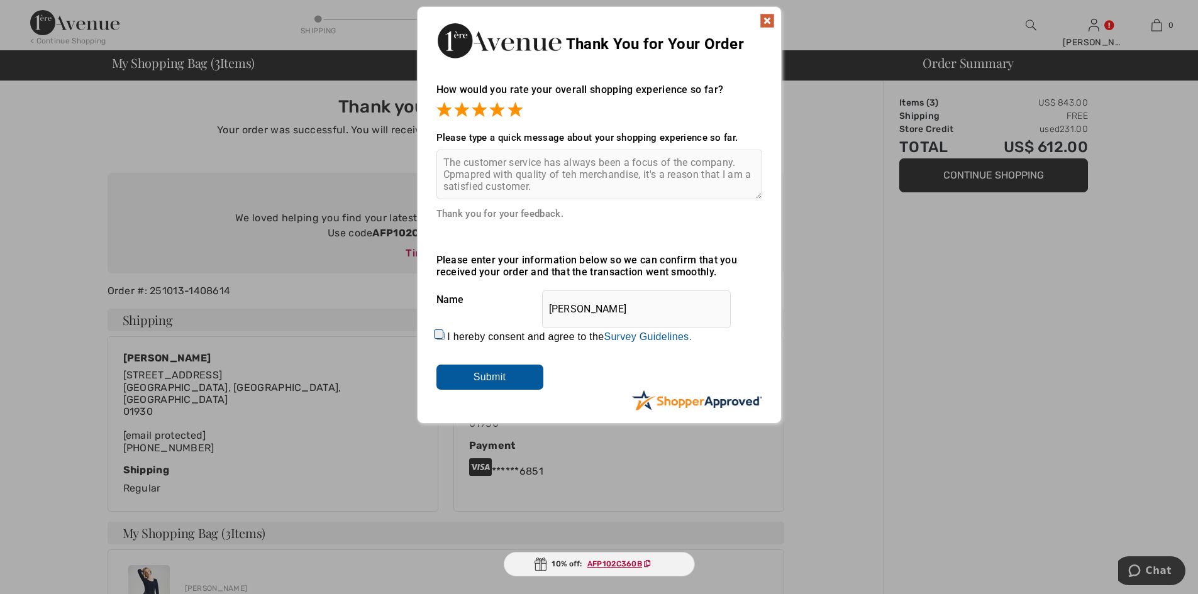
click at [437, 334] on input "I hereby consent and agree to the By submitting a review, you grant permission …" at bounding box center [441, 336] width 8 height 8
checkbox input "true"
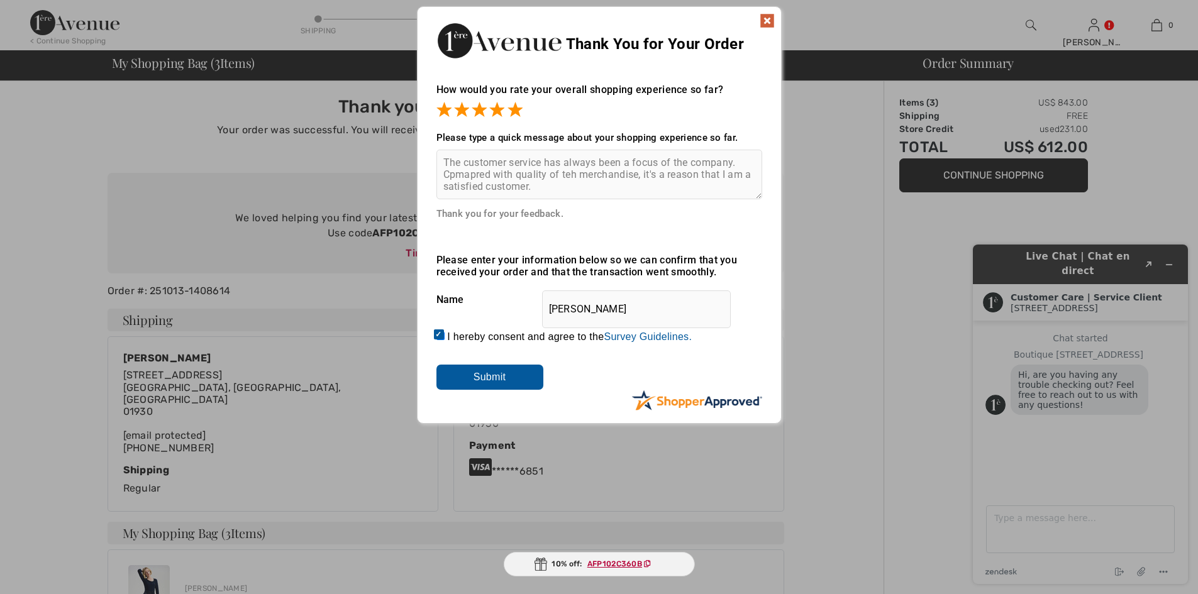
click at [467, 174] on textarea "The customer service has always been a focus of the company. Cpmapred with qual…" at bounding box center [600, 175] width 326 height 50
drag, startPoint x: 571, startPoint y: 172, endPoint x: 557, endPoint y: 186, distance: 19.1
click at [557, 186] on textarea "The customer service has always been a focus of the company. Compared with qual…" at bounding box center [600, 175] width 326 height 50
click at [576, 176] on textarea "The customer service has always been a focus of the company. Compared with qual…" at bounding box center [600, 175] width 326 height 50
drag, startPoint x: 482, startPoint y: 187, endPoint x: 440, endPoint y: 187, distance: 42.1
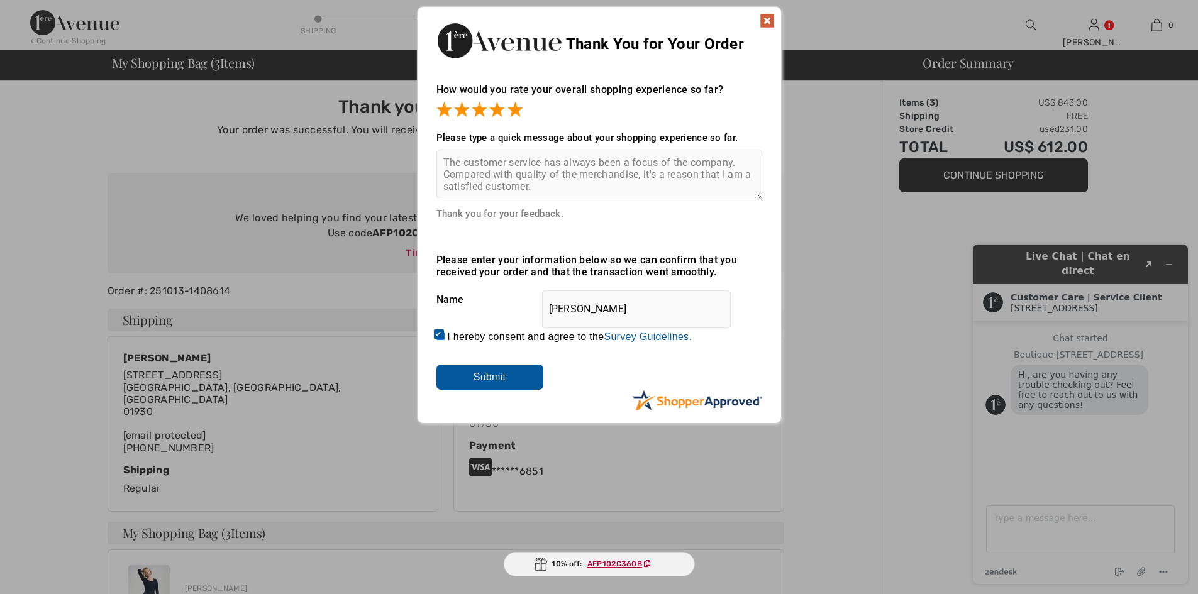
click at [440, 187] on textarea "The customer service has always been a focus of the company. Compared with qual…" at bounding box center [600, 175] width 326 height 50
type textarea "The customer service has always been a focus of the company. Compared with qual…"
click at [491, 380] on input "Submit" at bounding box center [490, 377] width 107 height 25
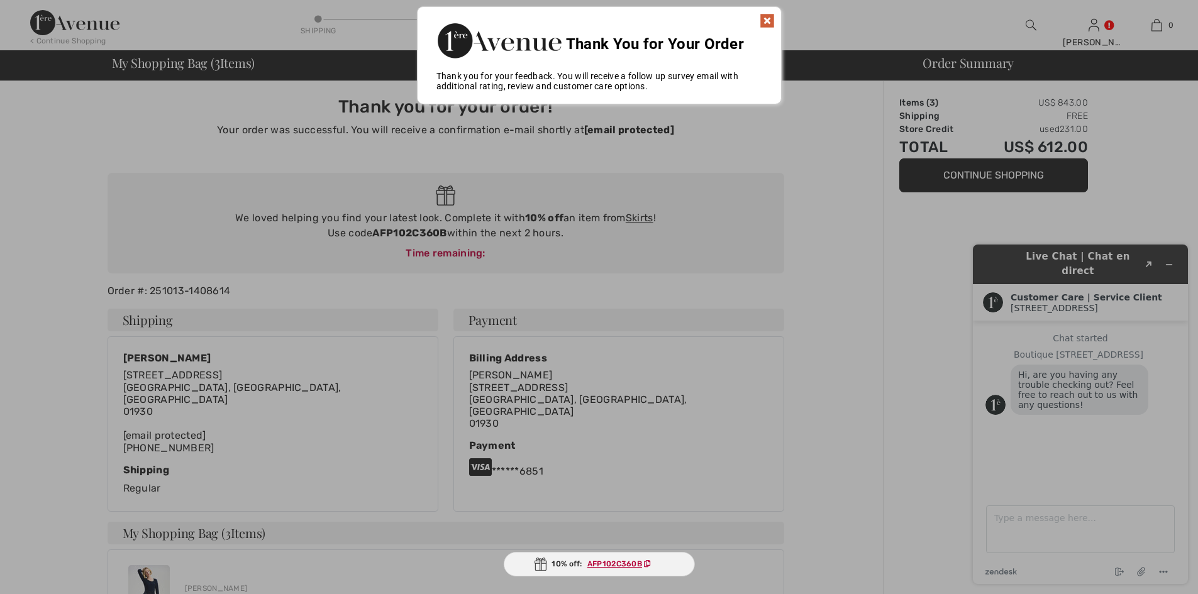
click at [767, 15] on img at bounding box center [767, 20] width 15 height 15
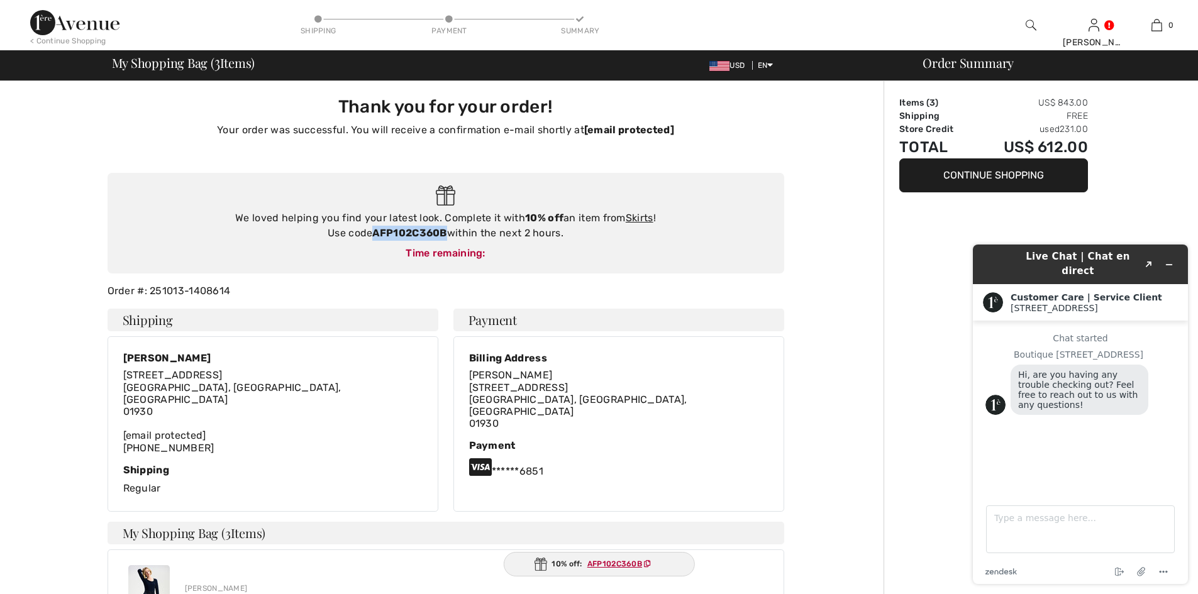
drag, startPoint x: 447, startPoint y: 231, endPoint x: 394, endPoint y: 231, distance: 52.8
click at [381, 230] on strong "AFP102C360B" at bounding box center [409, 233] width 74 height 12
drag, startPoint x: 372, startPoint y: 234, endPoint x: 447, endPoint y: 231, distance: 74.9
click at [447, 231] on div "We loved helping you find your latest look. Complete it with 10% off an item fr…" at bounding box center [446, 226] width 652 height 30
copy strong "AFP102C360B"
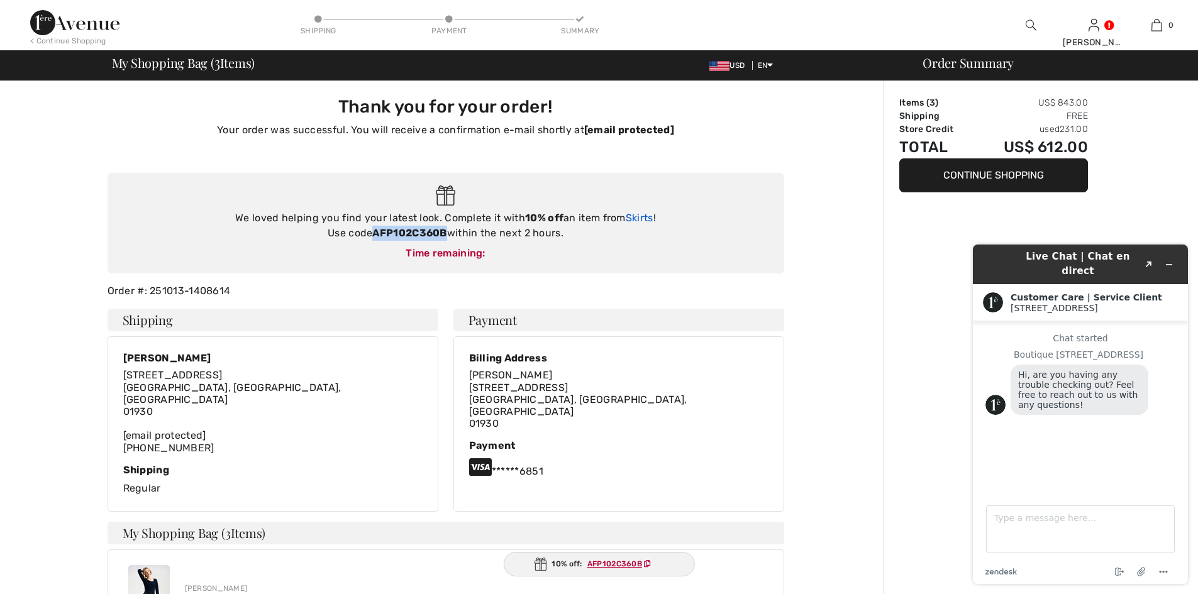
click at [643, 216] on link "Skirts" at bounding box center [640, 218] width 28 height 12
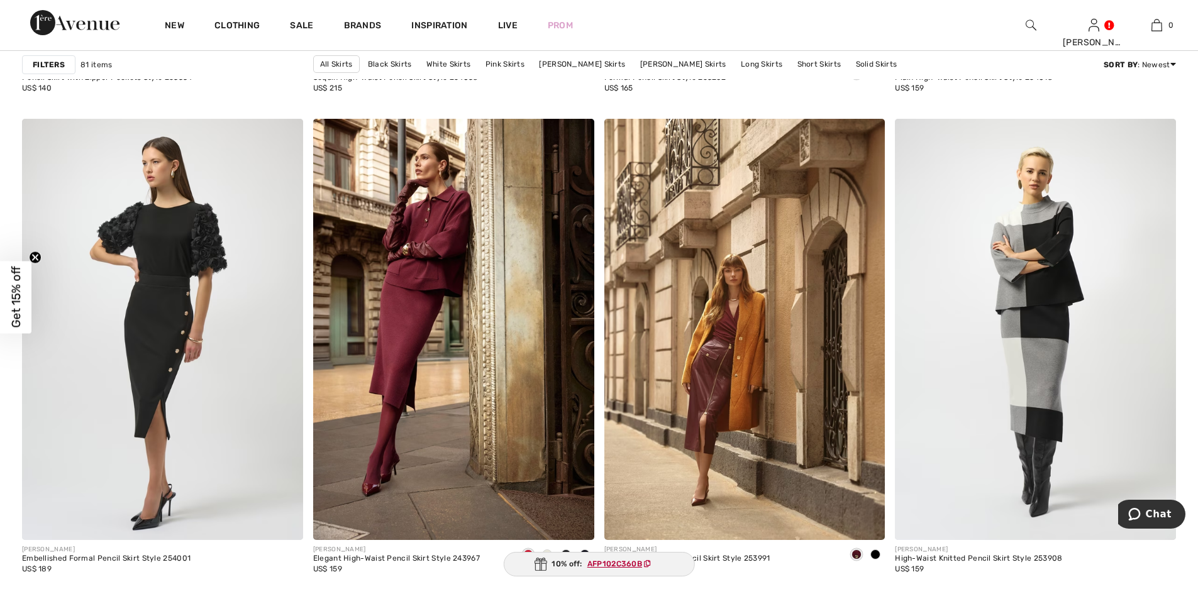
scroll to position [3145, 0]
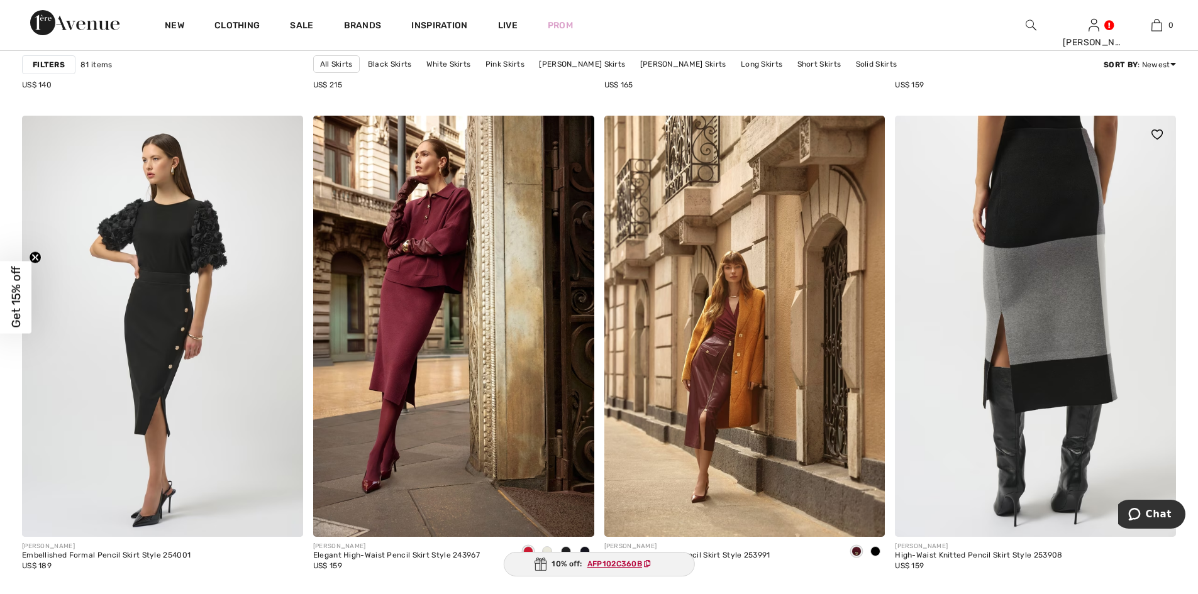
click at [1062, 269] on img at bounding box center [1035, 326] width 281 height 421
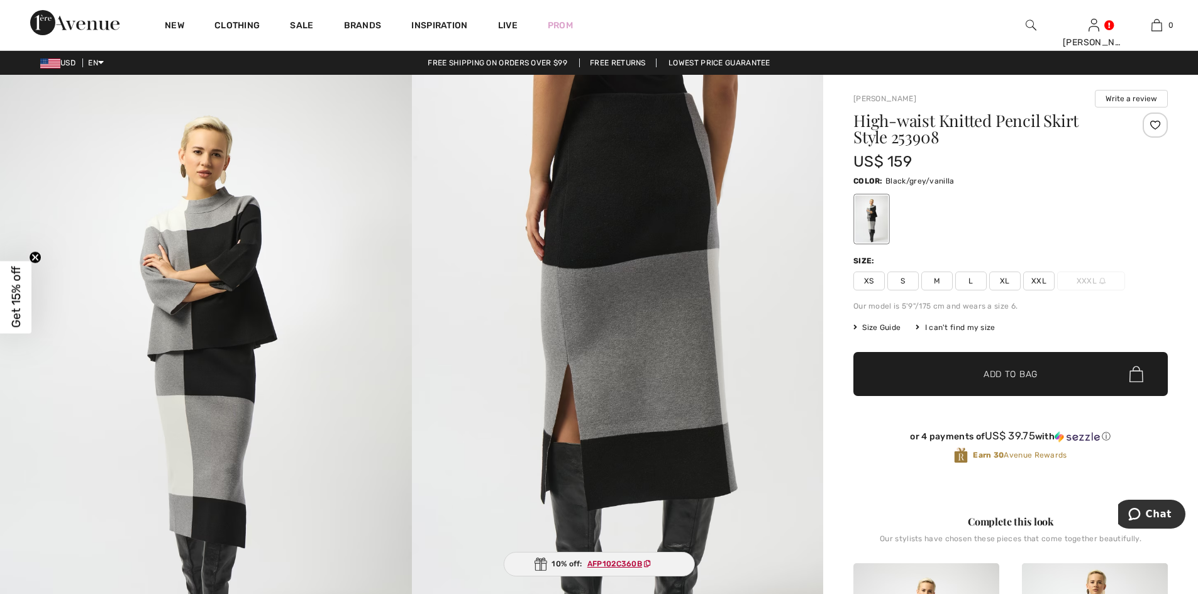
click at [935, 276] on span "M" at bounding box center [937, 281] width 31 height 19
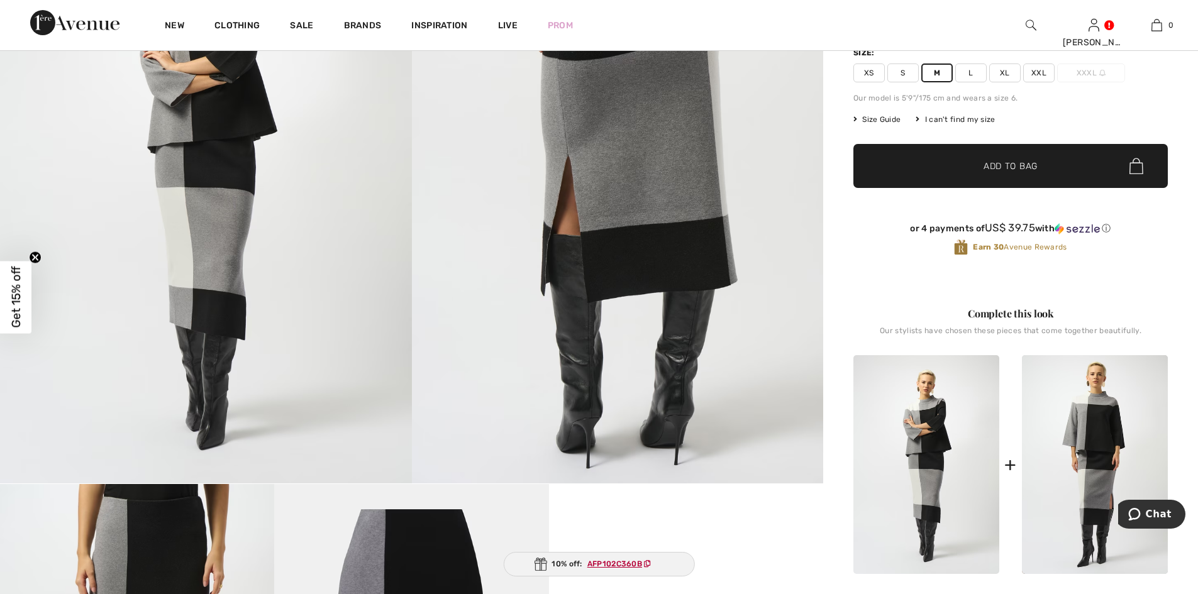
scroll to position [252, 0]
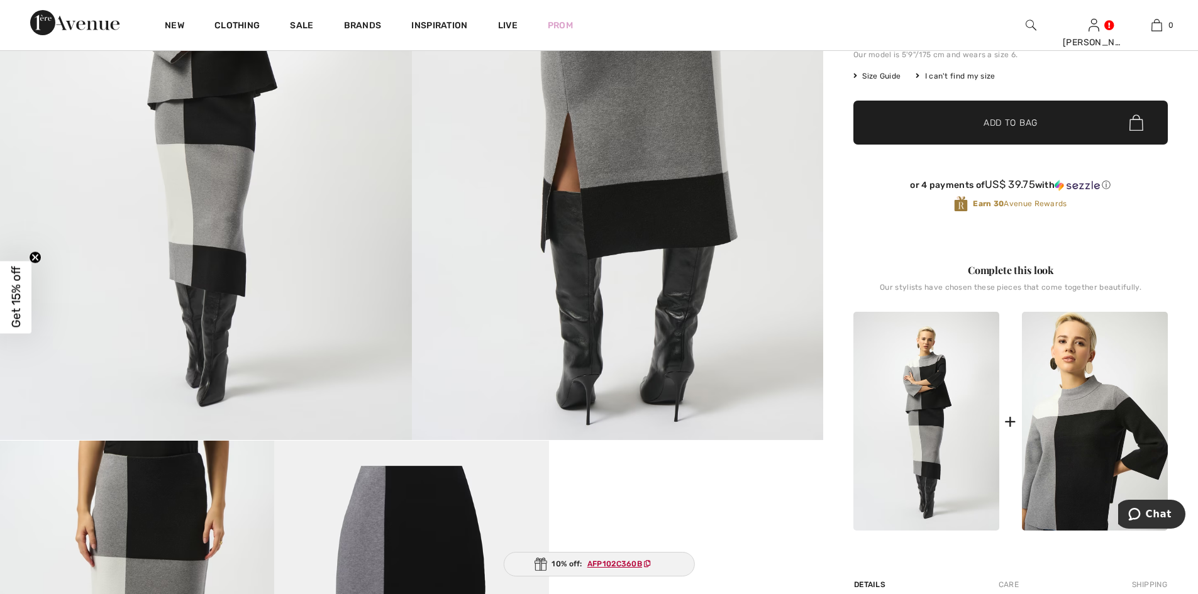
click at [1100, 404] on img at bounding box center [1095, 421] width 146 height 219
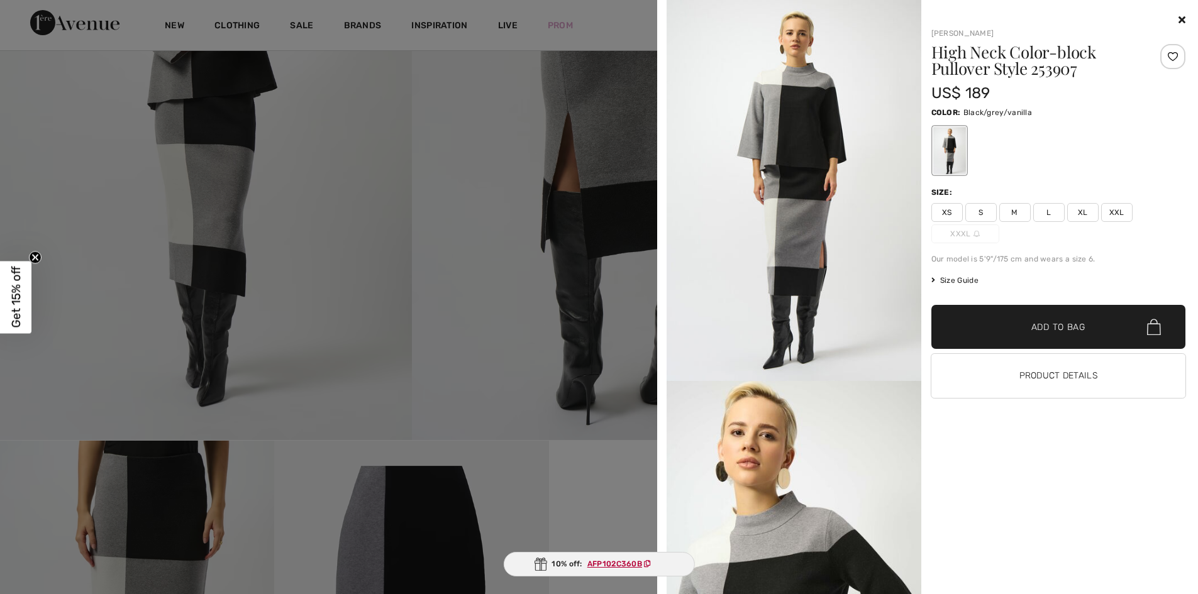
click at [1017, 212] on span "M" at bounding box center [1014, 212] width 31 height 19
click at [1047, 323] on span "Add to Bag" at bounding box center [1059, 327] width 54 height 13
click at [1050, 320] on span "✔ Added to Bag Add to Bag" at bounding box center [1059, 327] width 255 height 44
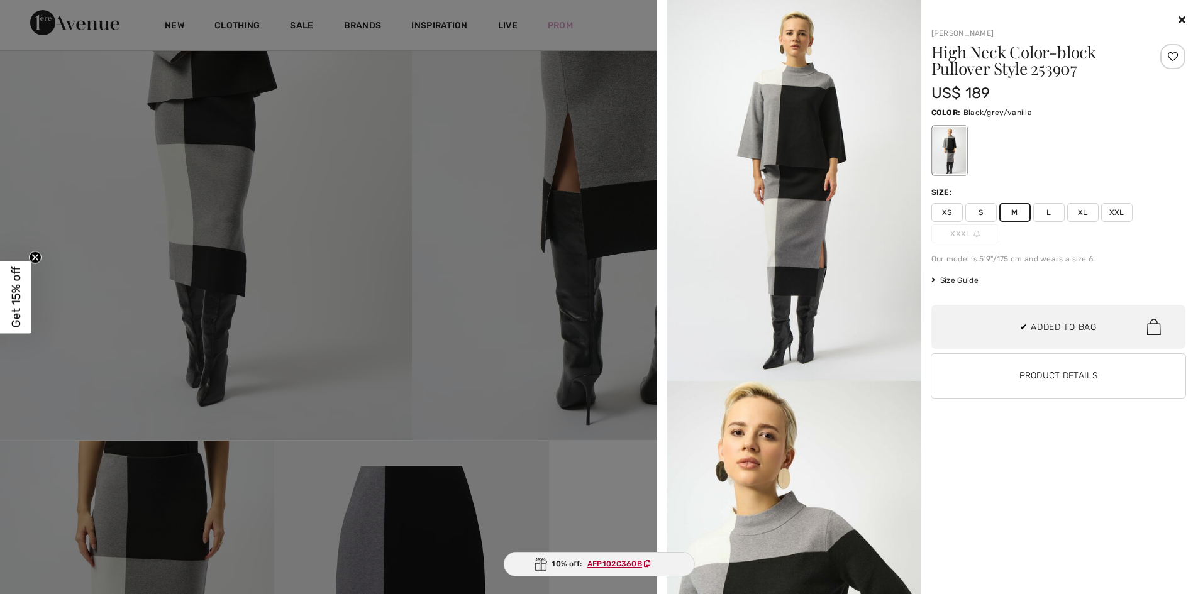
scroll to position [39, 0]
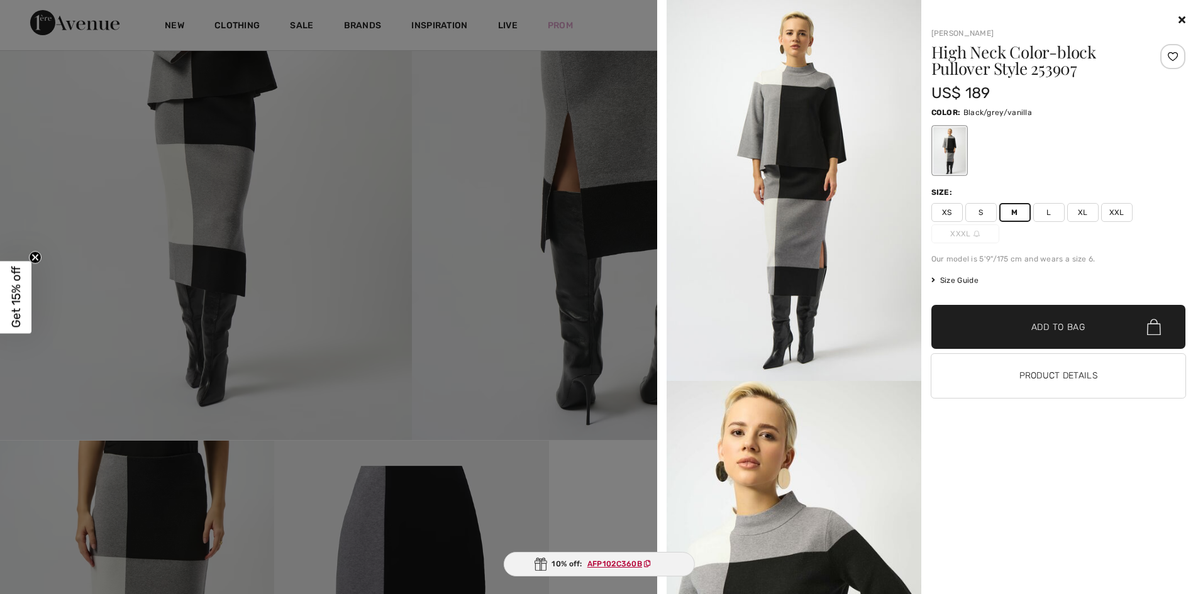
click at [1061, 321] on span "Add to Bag" at bounding box center [1059, 327] width 54 height 13
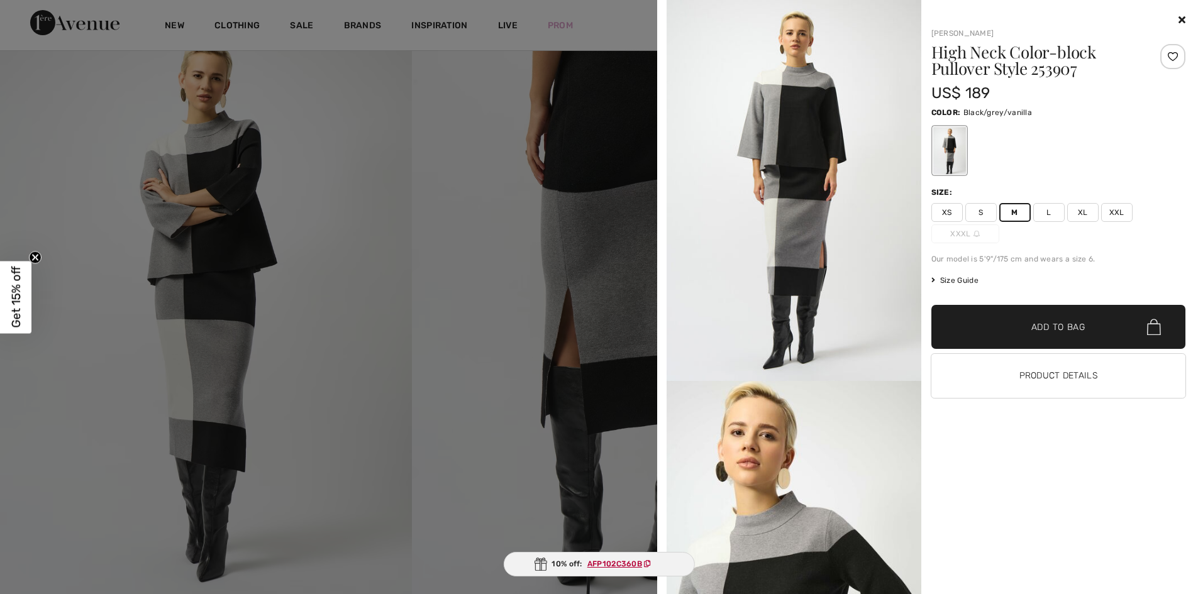
scroll to position [0, 0]
